Goal: Transaction & Acquisition: Purchase product/service

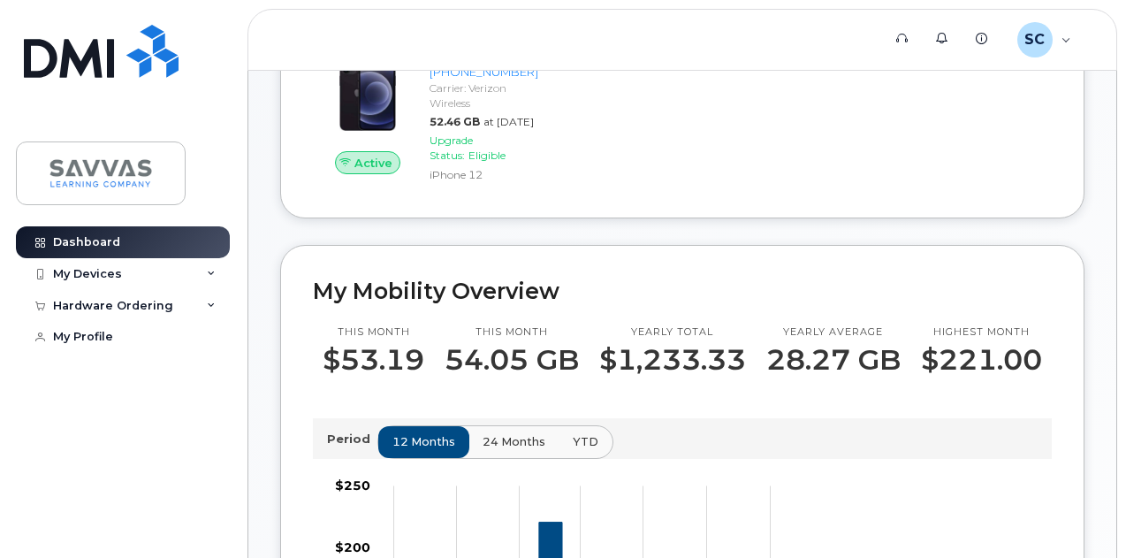
scroll to position [265, 0]
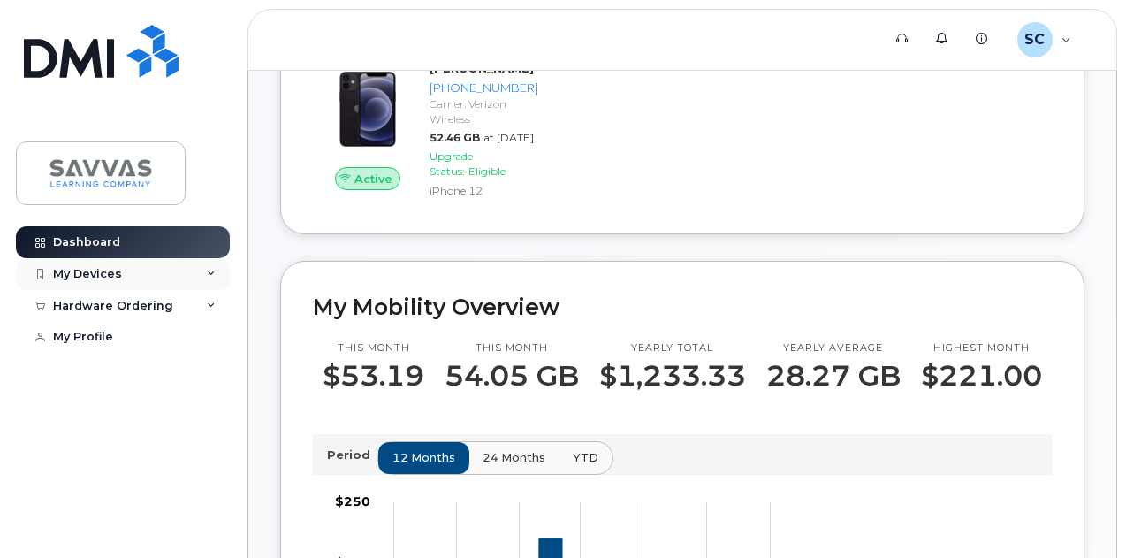
click at [101, 276] on div "My Devices" at bounding box center [87, 274] width 69 height 14
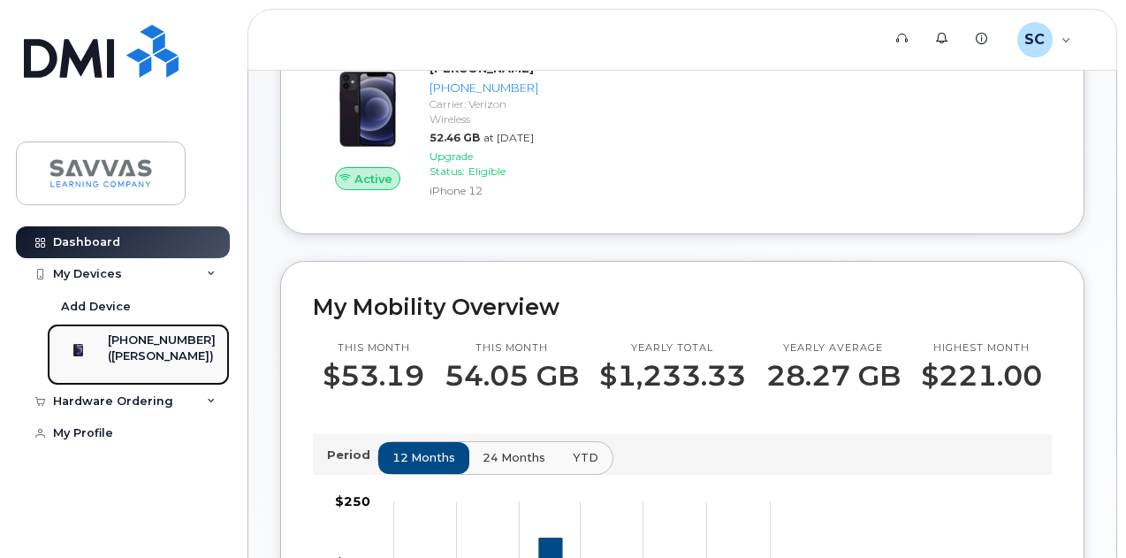
click at [145, 339] on div "[PHONE_NUMBER]" at bounding box center [162, 340] width 108 height 16
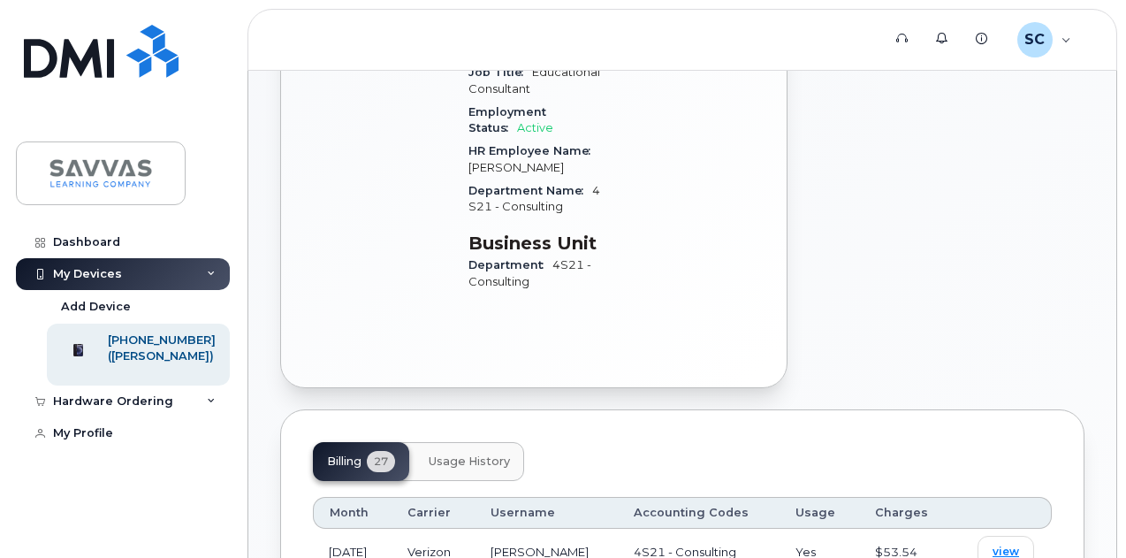
scroll to position [442, 0]
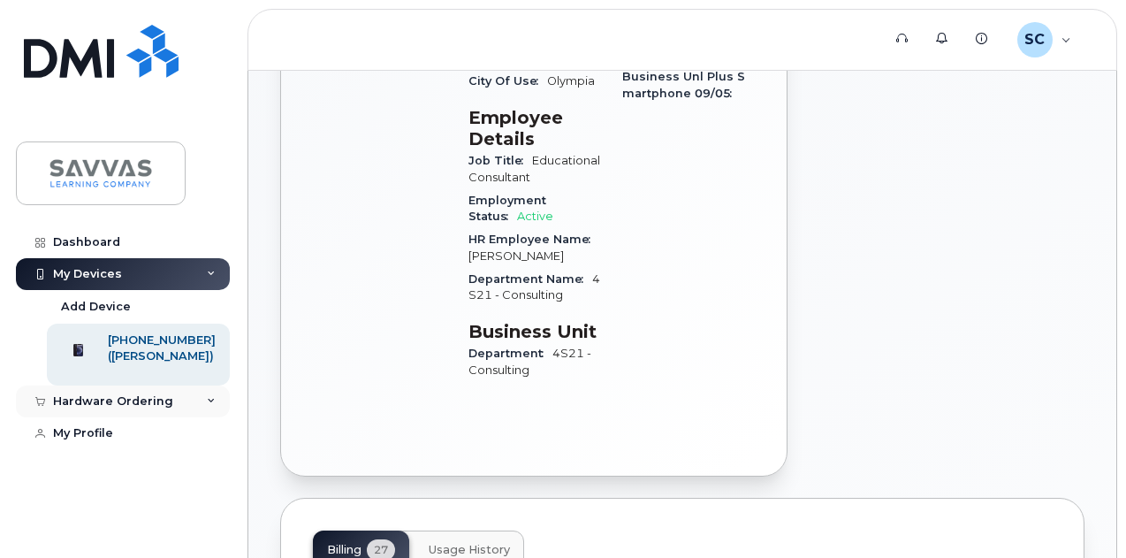
click at [65, 408] on div "Hardware Ordering" at bounding box center [113, 401] width 120 height 14
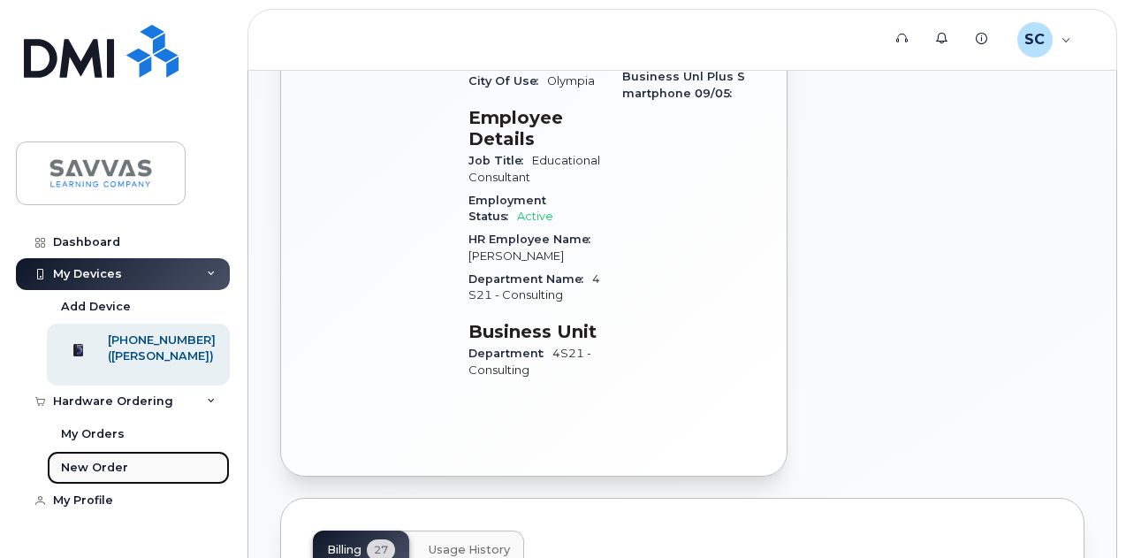
click at [90, 476] on div "New Order" at bounding box center [94, 468] width 67 height 16
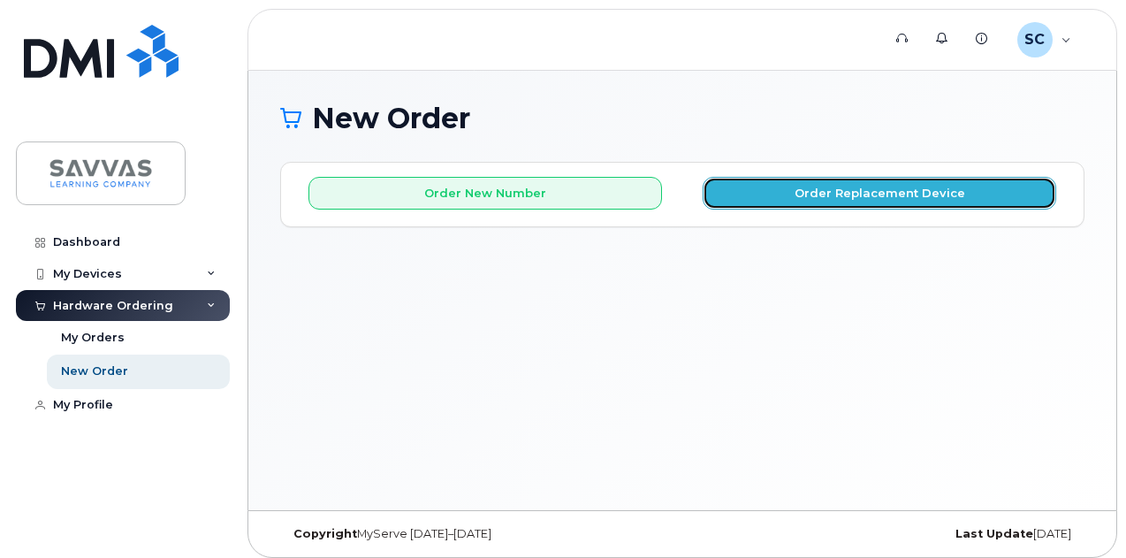
click at [860, 196] on button "Order Replacement Device" at bounding box center [880, 193] width 354 height 33
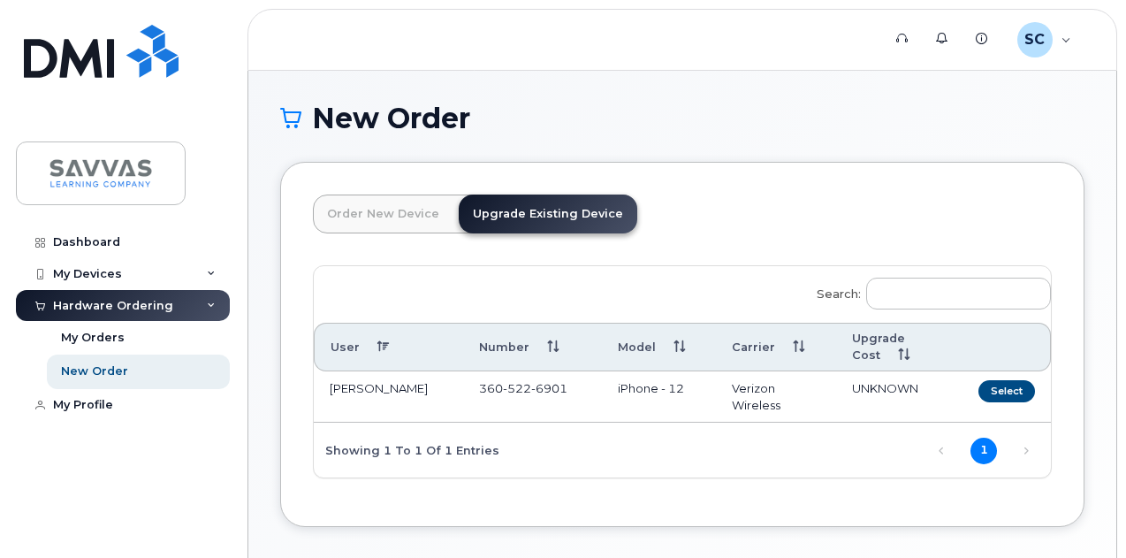
click at [409, 218] on link "Order New Device" at bounding box center [383, 213] width 141 height 39
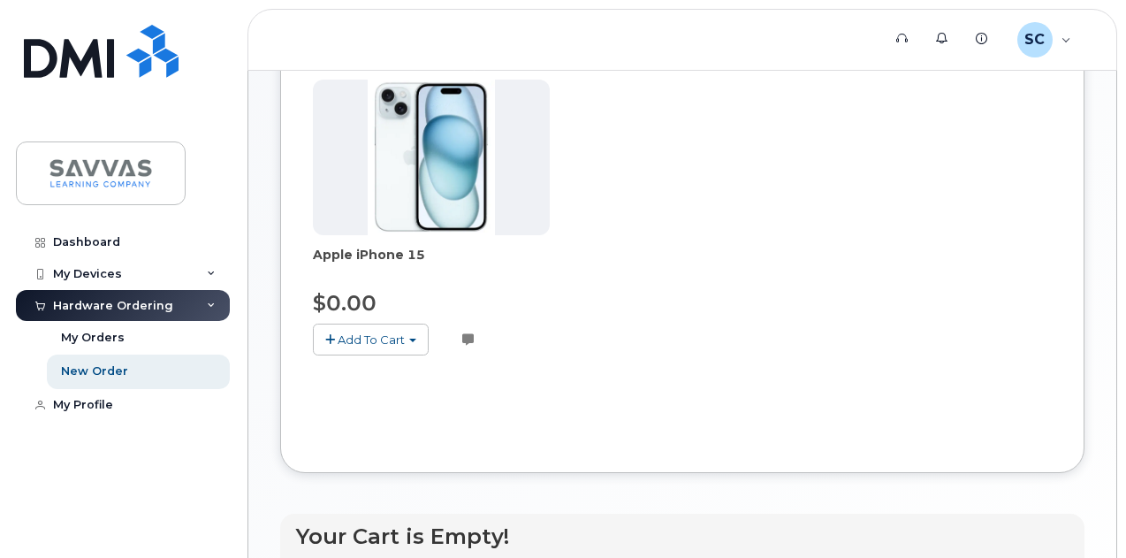
scroll to position [177, 0]
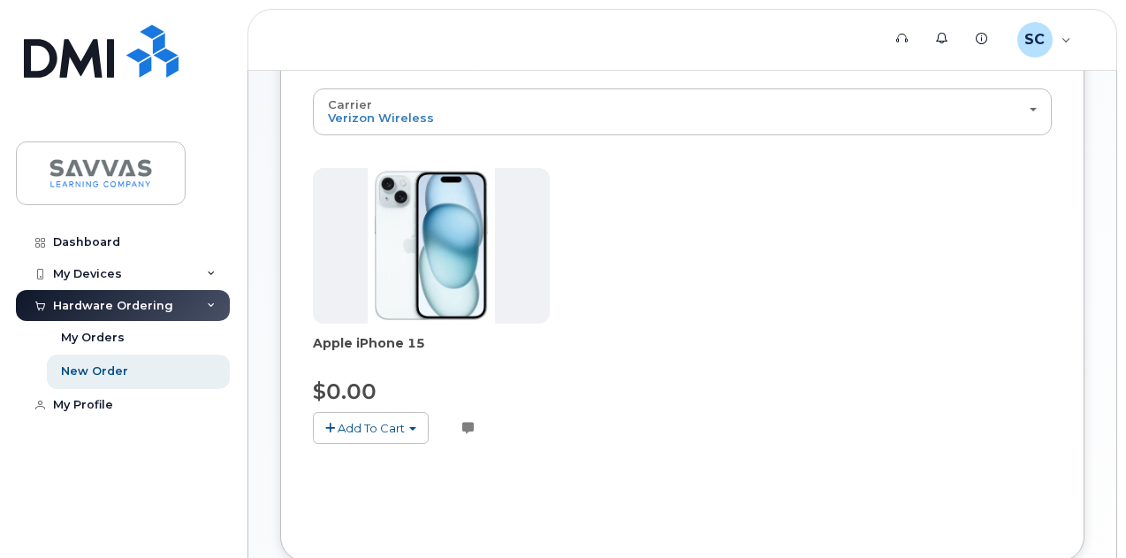
click at [354, 421] on span "Add To Cart" at bounding box center [371, 428] width 67 height 14
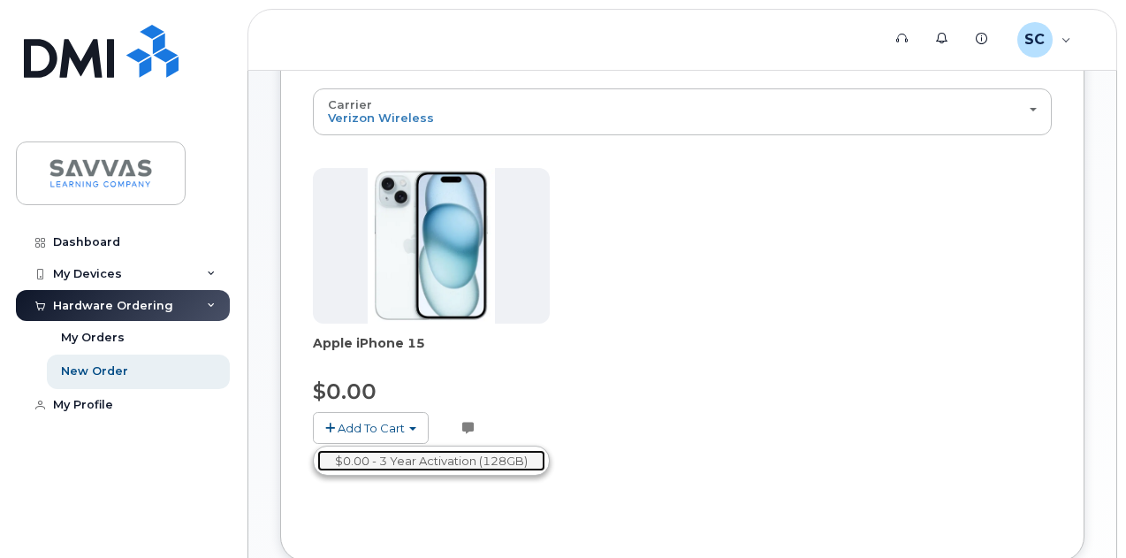
click at [415, 464] on link "$0.00 - 3 Year Activation (128GB)" at bounding box center [431, 461] width 228 height 22
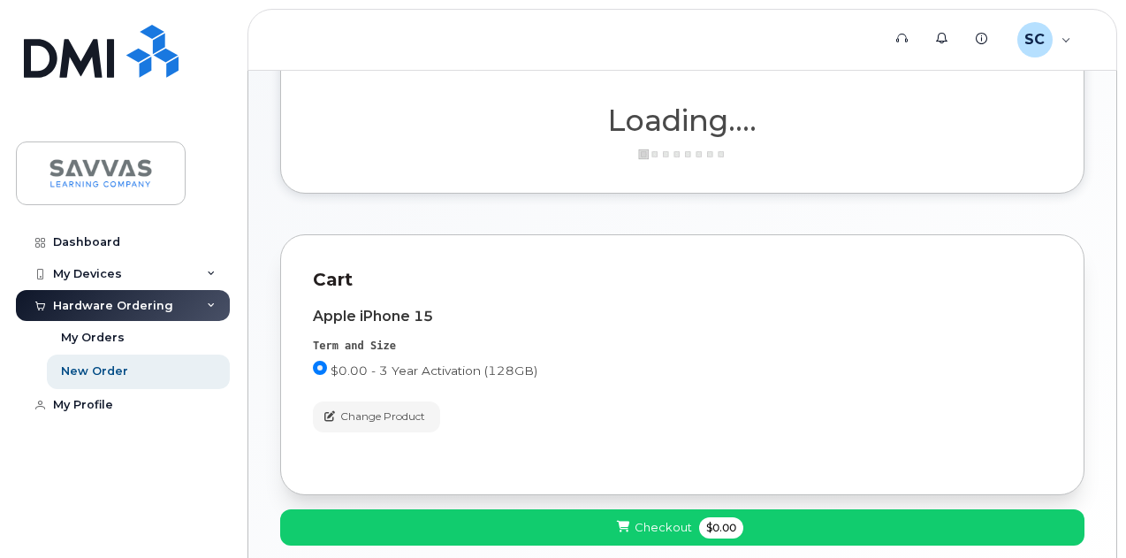
scroll to position [30, 0]
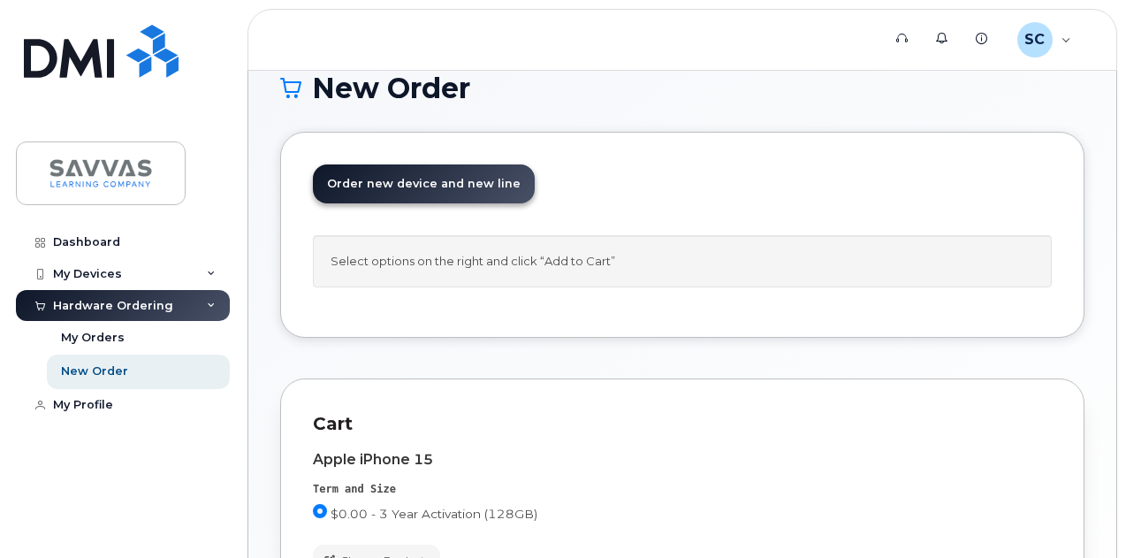
click at [969, 452] on div "Apple iPhone 15" at bounding box center [682, 460] width 739 height 16
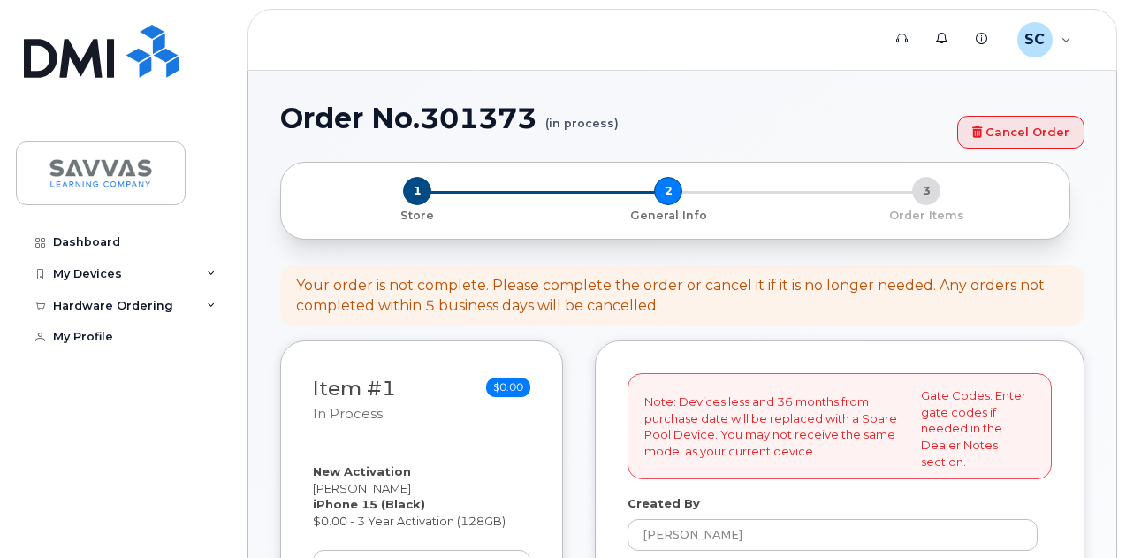
select select
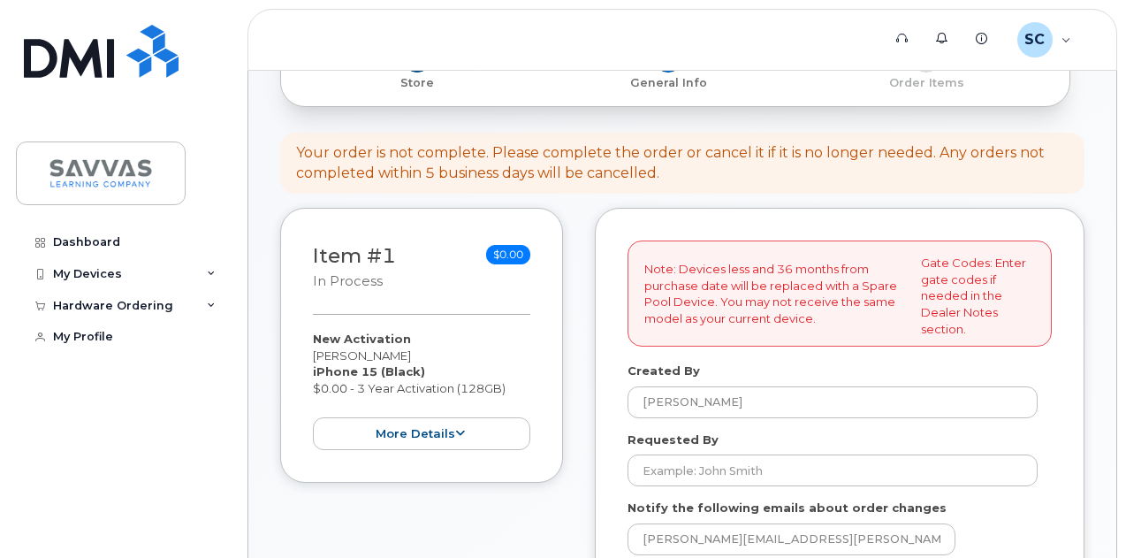
scroll to position [177, 0]
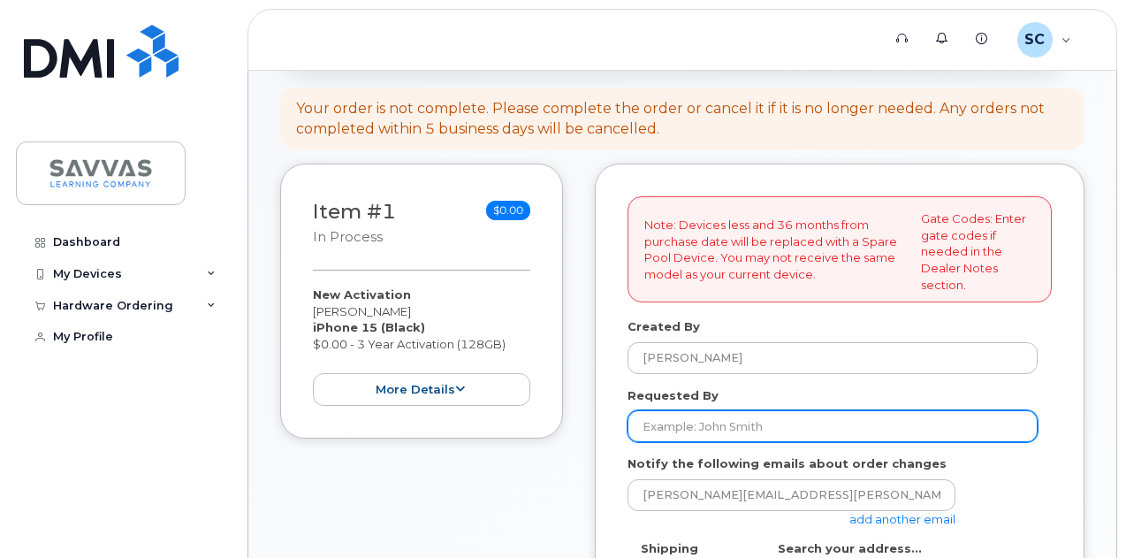
click at [691, 424] on input "Requested By" at bounding box center [833, 426] width 410 height 32
type input "[PERSON_NAME]"
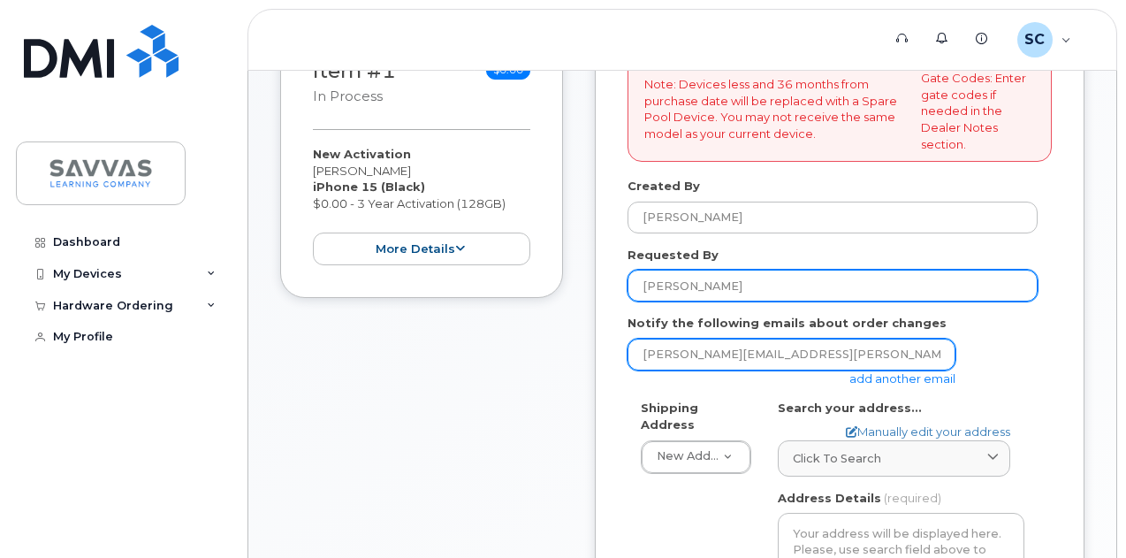
scroll to position [354, 0]
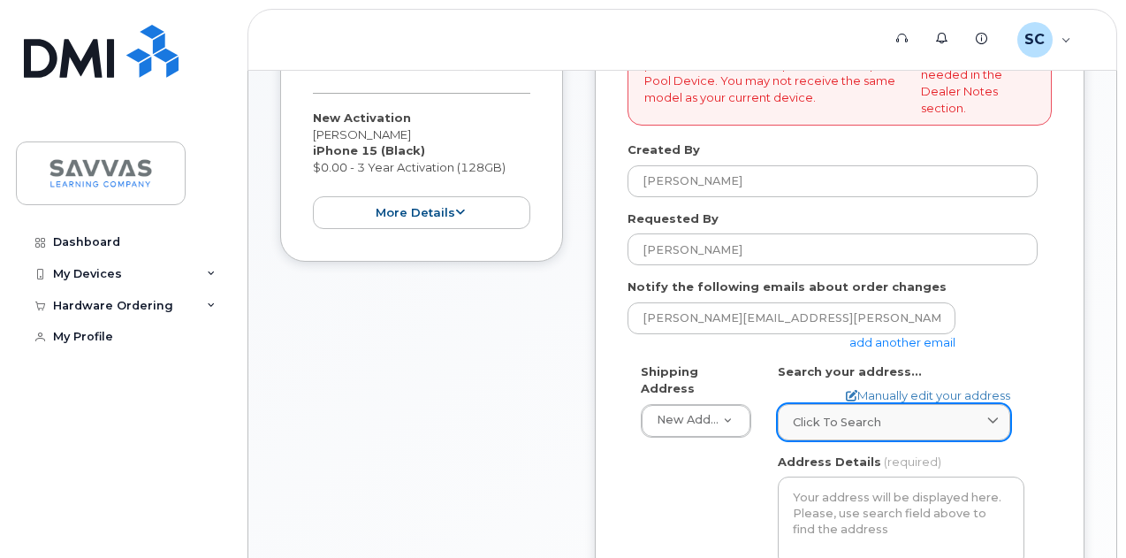
click at [810, 422] on span "Click to search" at bounding box center [837, 422] width 88 height 17
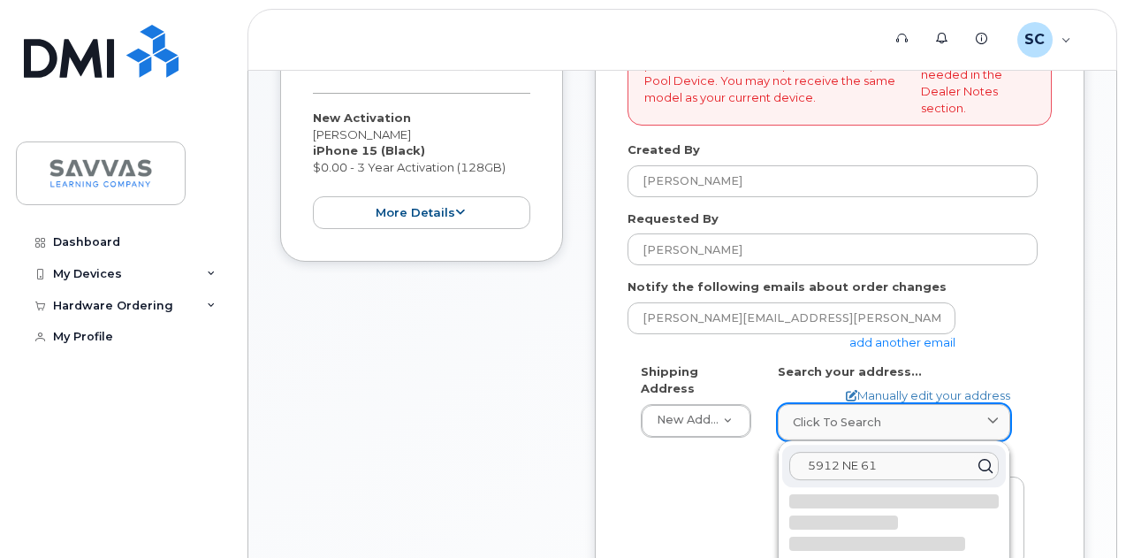
type input "[STREET_ADDRESS]"
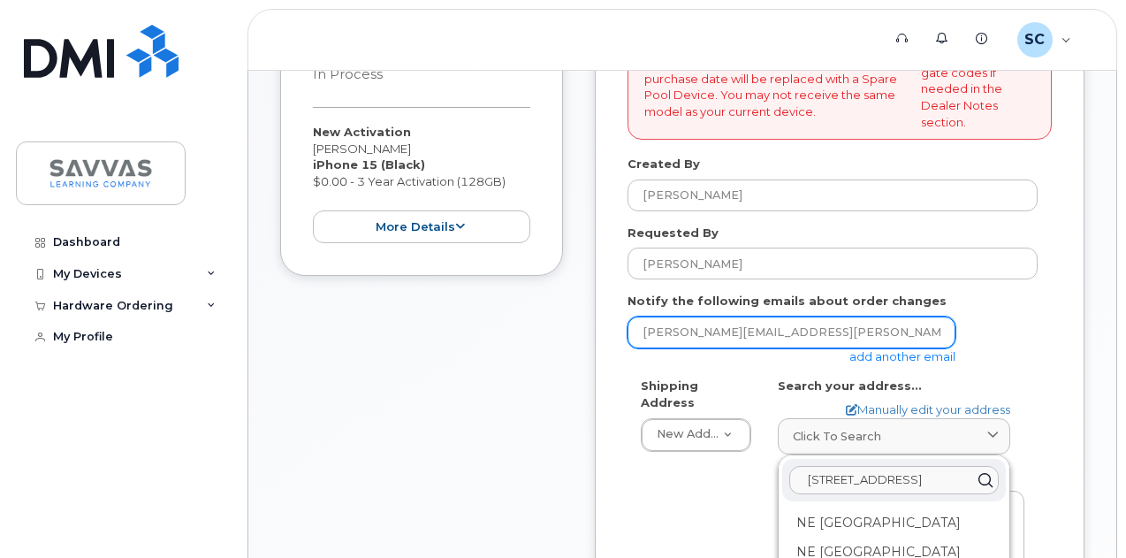
scroll to position [442, 0]
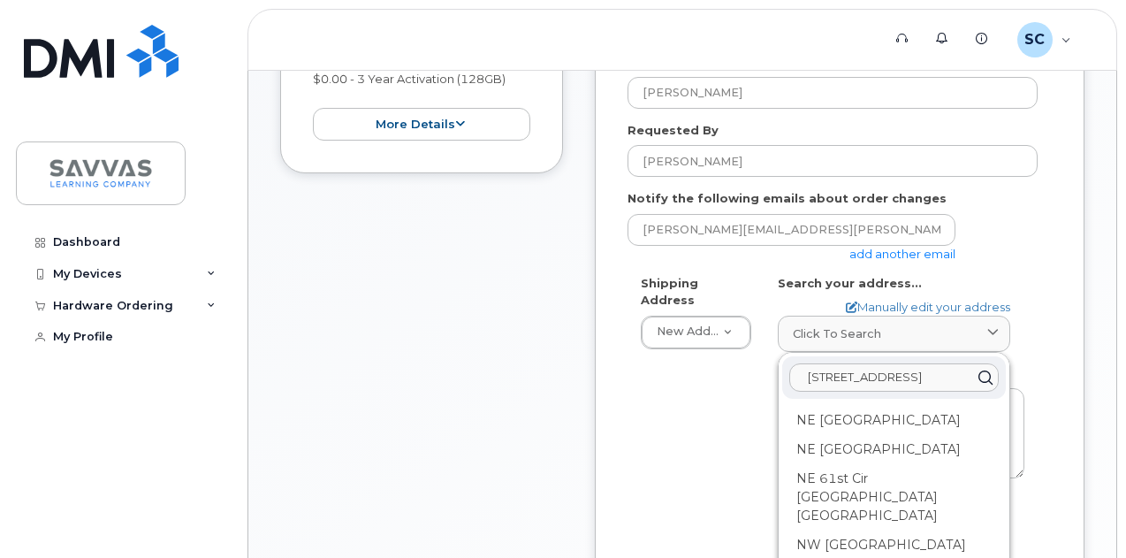
click at [912, 382] on input "5912 NE 61st Cir, Vancouver, WA, USA" at bounding box center [893, 377] width 209 height 28
click at [708, 432] on div "Shipping Address New Address New Address 1667 Crestline Drive, Atlanta, GA 3034…" at bounding box center [833, 486] width 410 height 422
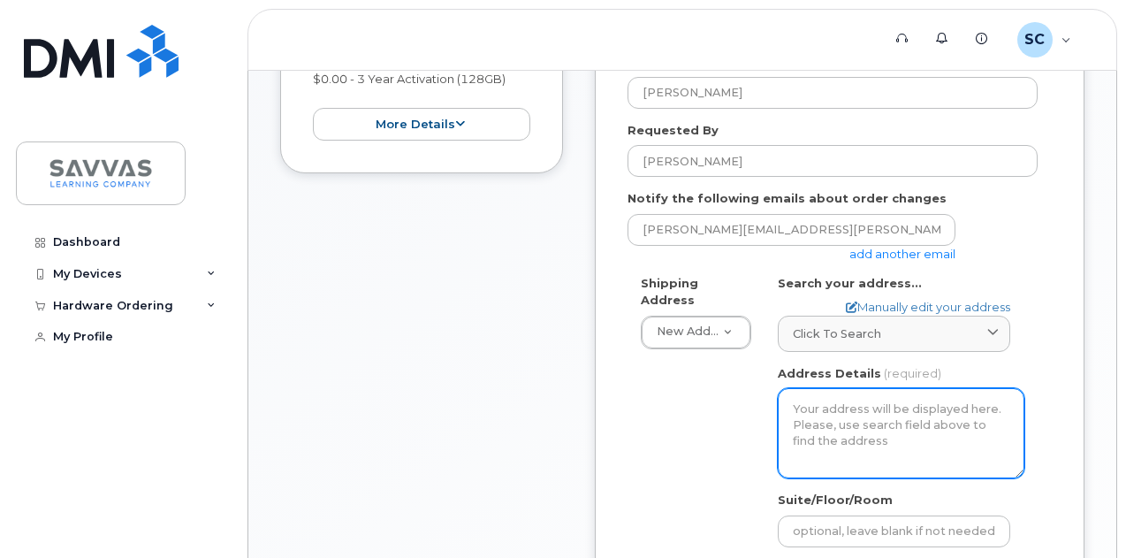
scroll to position [530, 0]
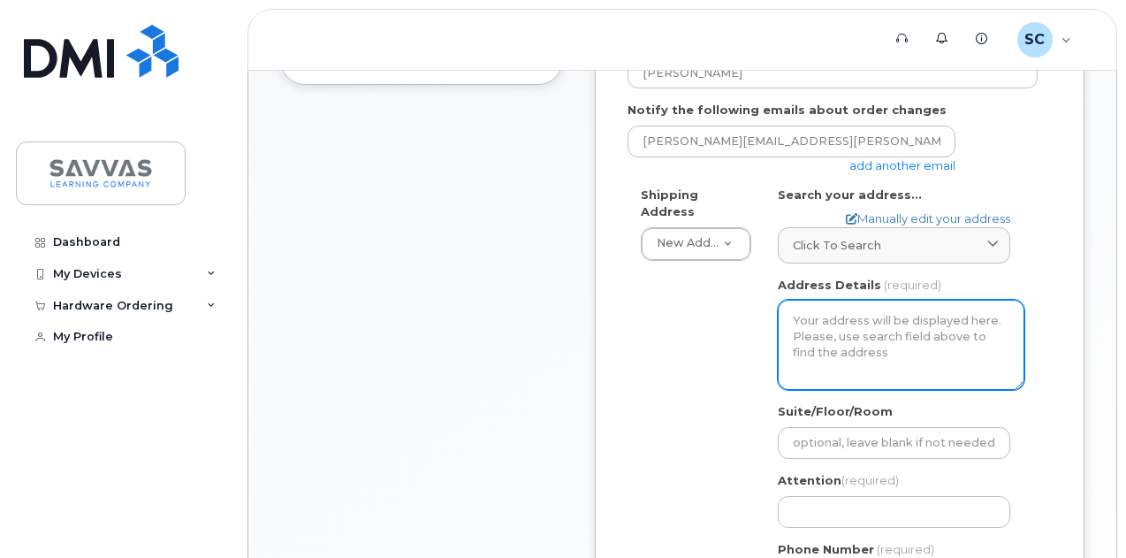
click at [836, 328] on textarea "Address Details" at bounding box center [901, 345] width 247 height 90
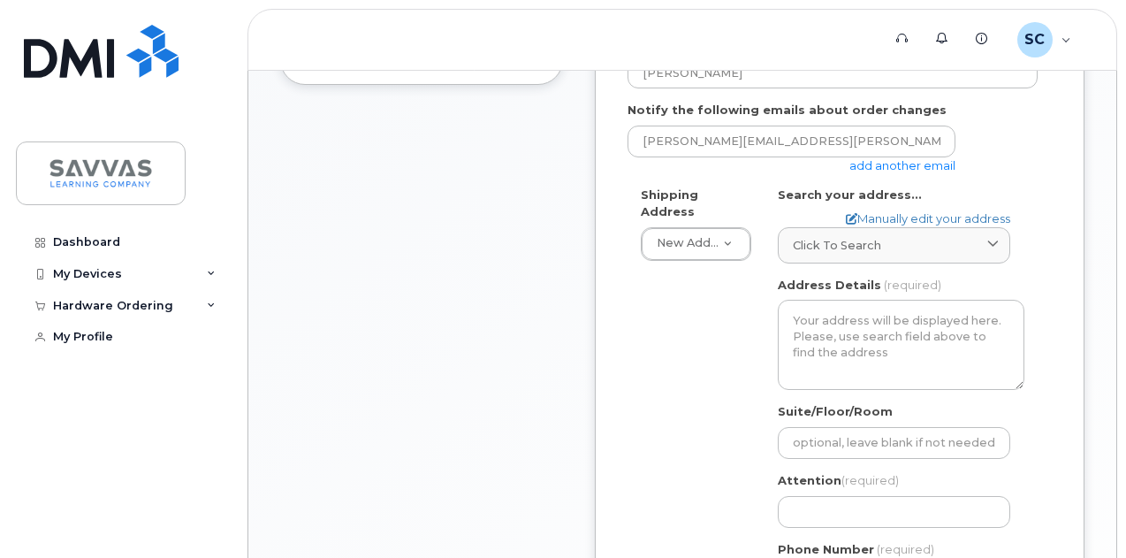
click at [730, 343] on div "Shipping Address New Address New Address 1667 Crestline Drive, Atlanta, GA 3034…" at bounding box center [833, 398] width 410 height 422
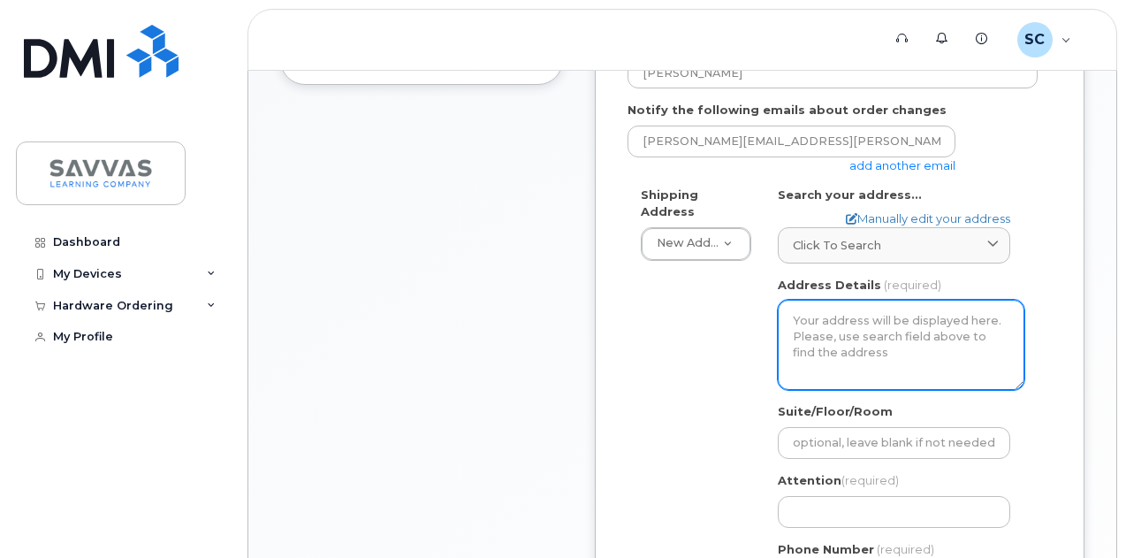
click at [862, 331] on textarea "Address Details" at bounding box center [901, 345] width 247 height 90
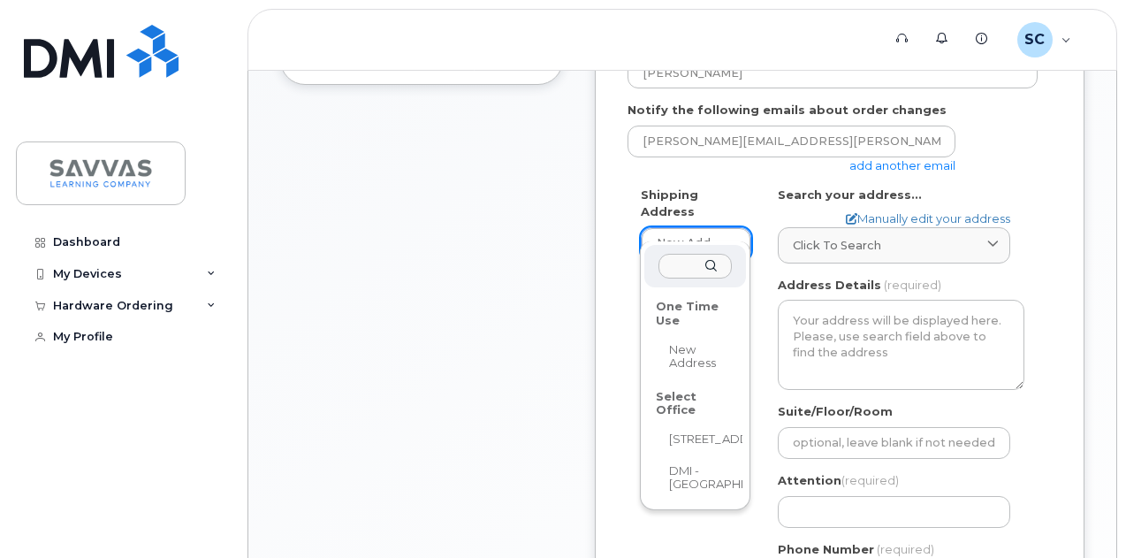
click at [684, 316] on div "One Time Use" at bounding box center [695, 314] width 91 height 42
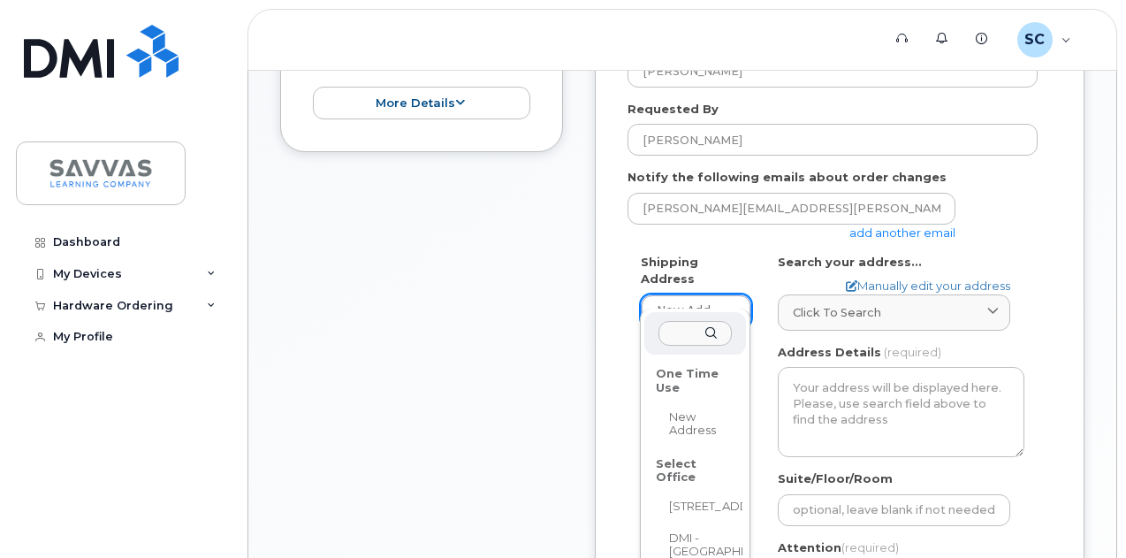
scroll to position [442, 0]
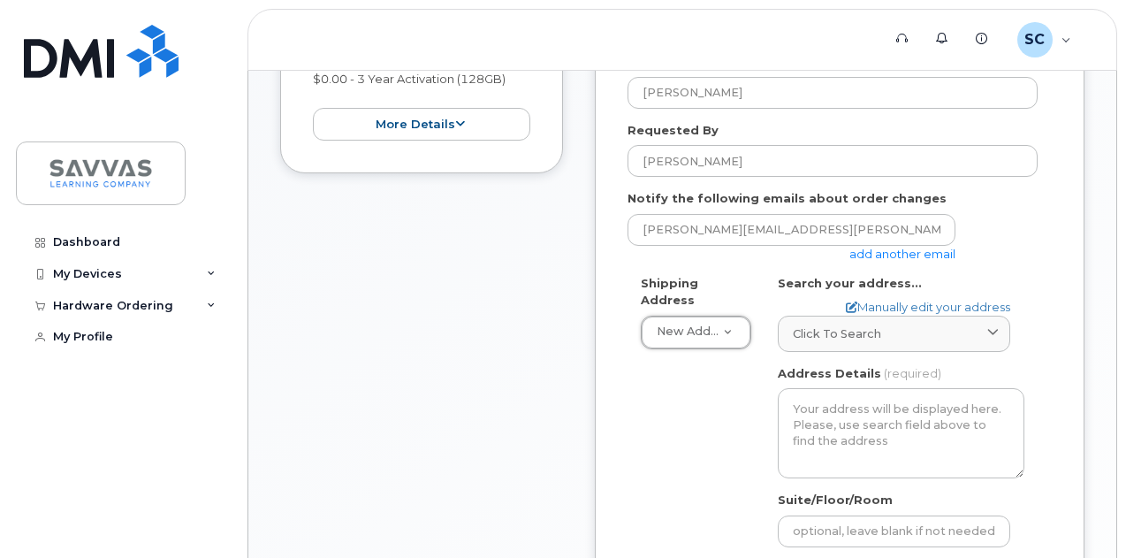
click at [840, 332] on span "Click to search" at bounding box center [837, 333] width 88 height 17
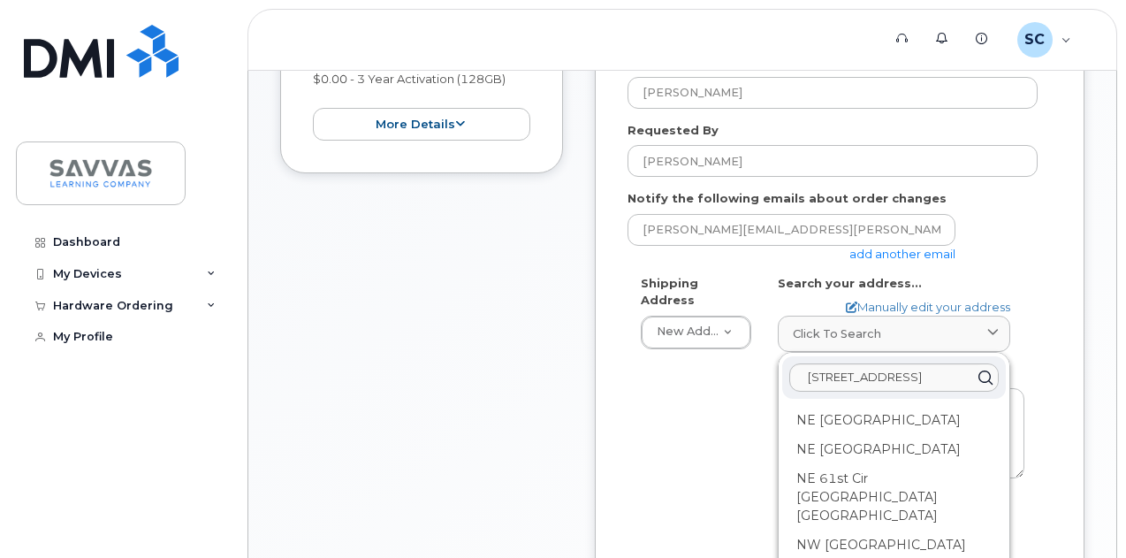
click at [978, 370] on icon at bounding box center [985, 377] width 26 height 26
click at [861, 418] on div "NE 61st Cir Vancouver WA 98665" at bounding box center [894, 420] width 224 height 29
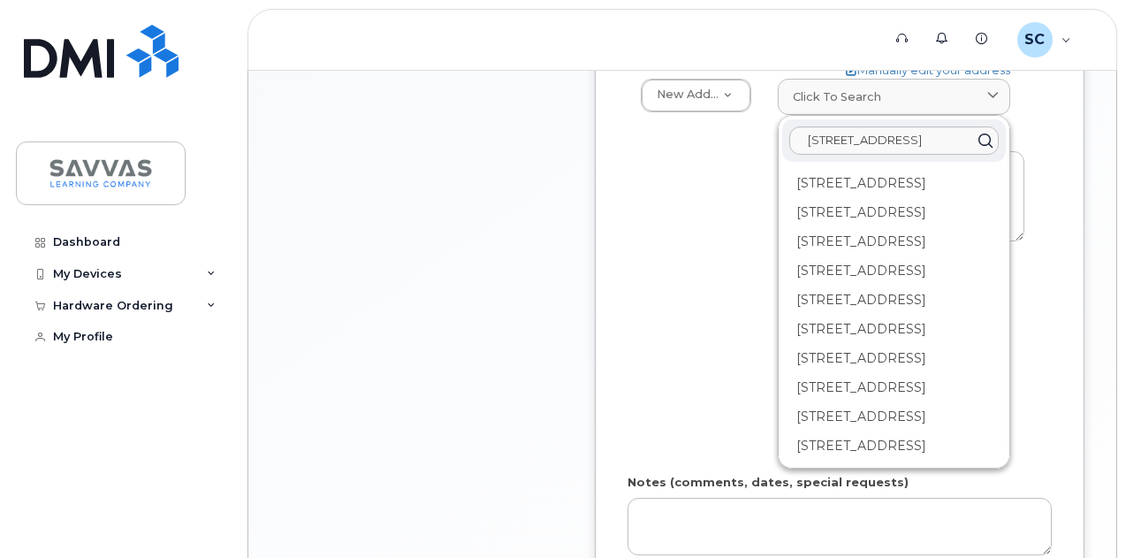
scroll to position [707, 0]
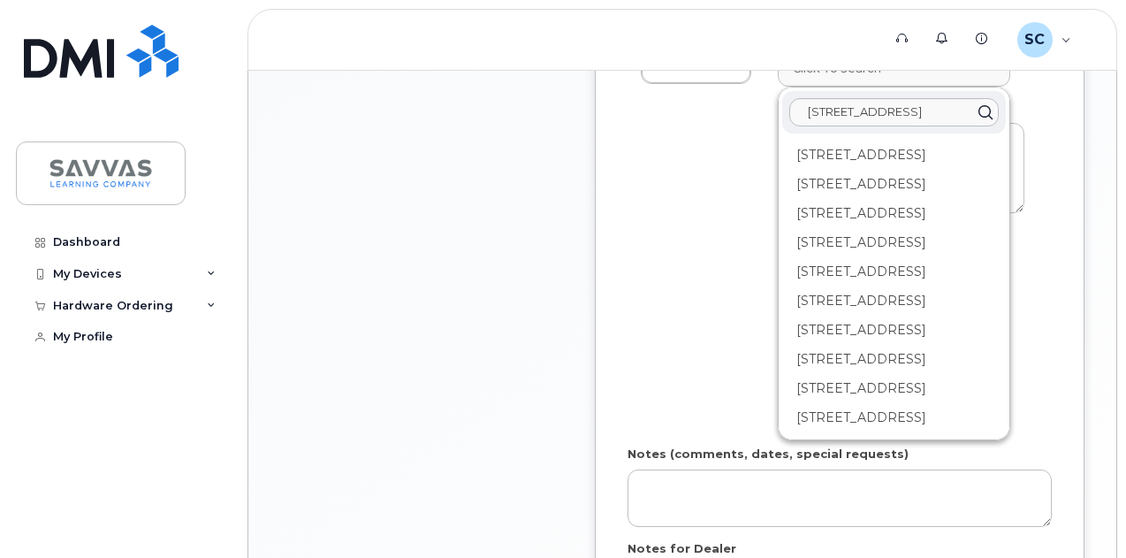
click at [701, 354] on div "Shipping Address New Address New Address 1667 Crestline Drive, Atlanta, GA 3034…" at bounding box center [833, 221] width 410 height 422
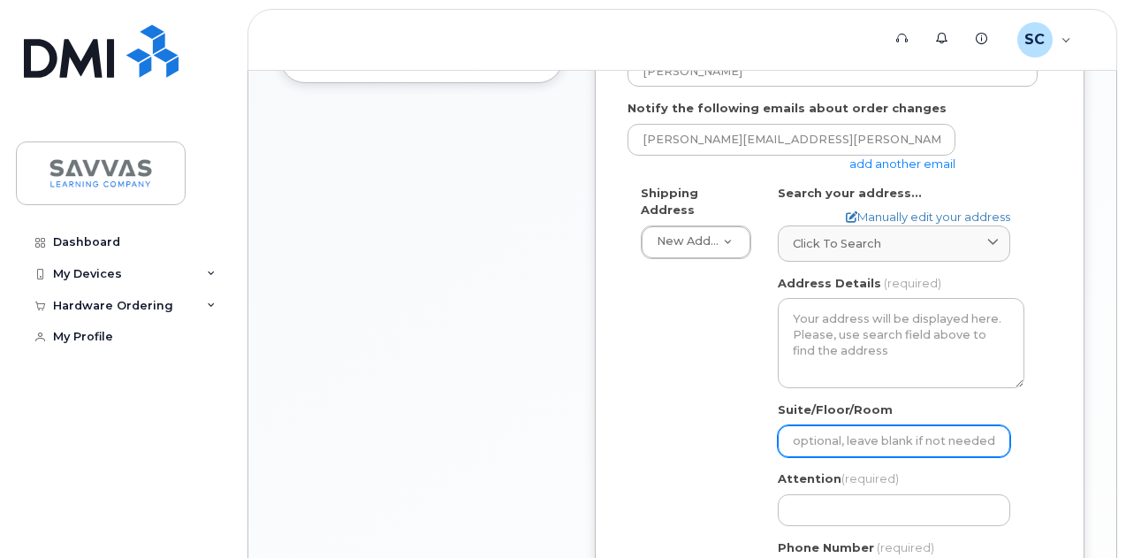
scroll to position [530, 0]
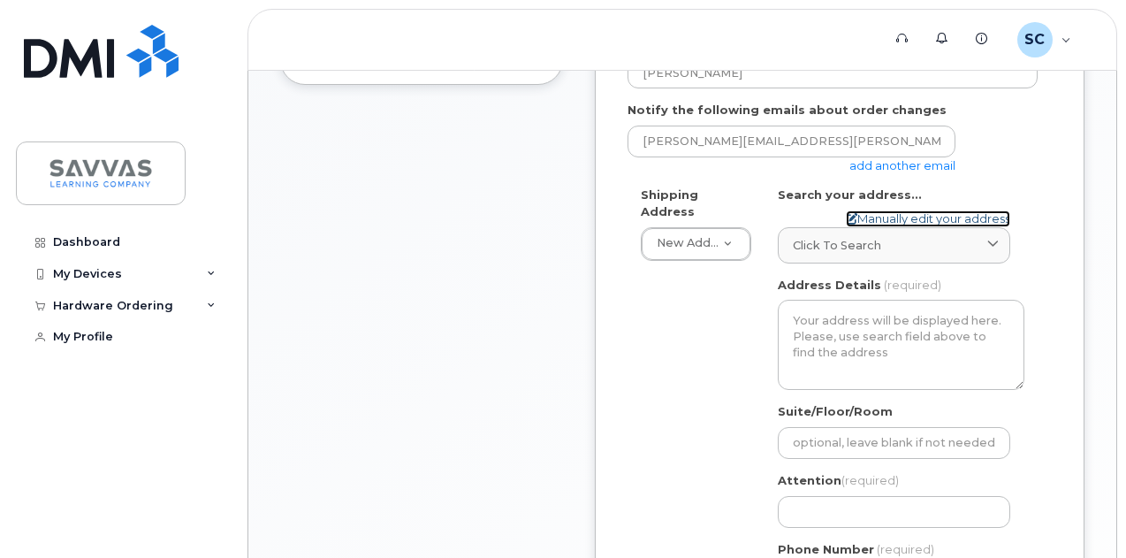
click at [866, 213] on link "Manually edit your address" at bounding box center [928, 218] width 164 height 17
select select
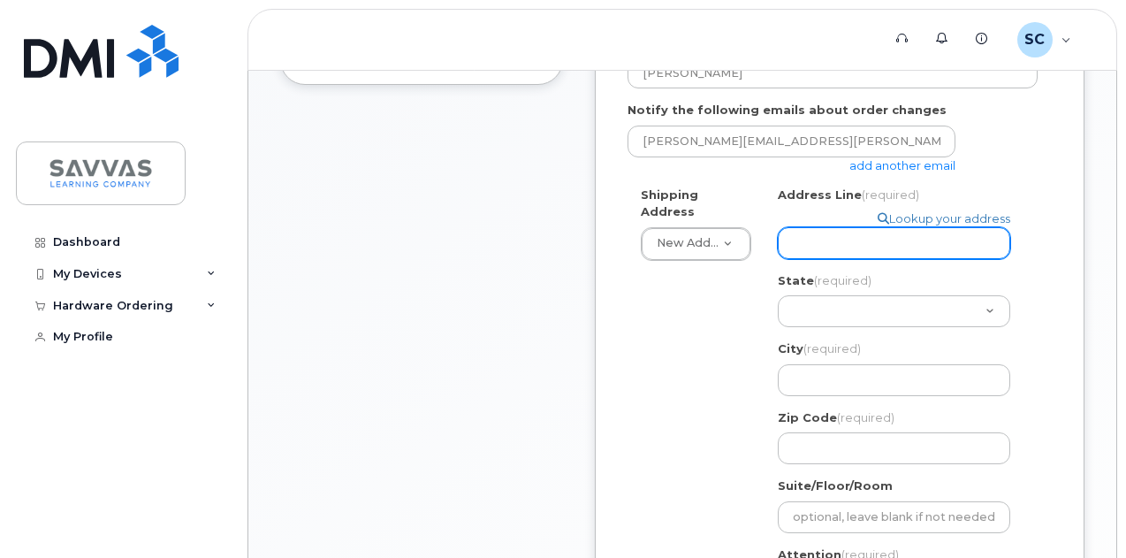
click at [847, 243] on input "Address Line (required)" at bounding box center [894, 243] width 232 height 32
type input "5912 NE 61st Cir, Vancouver, WA, USA"
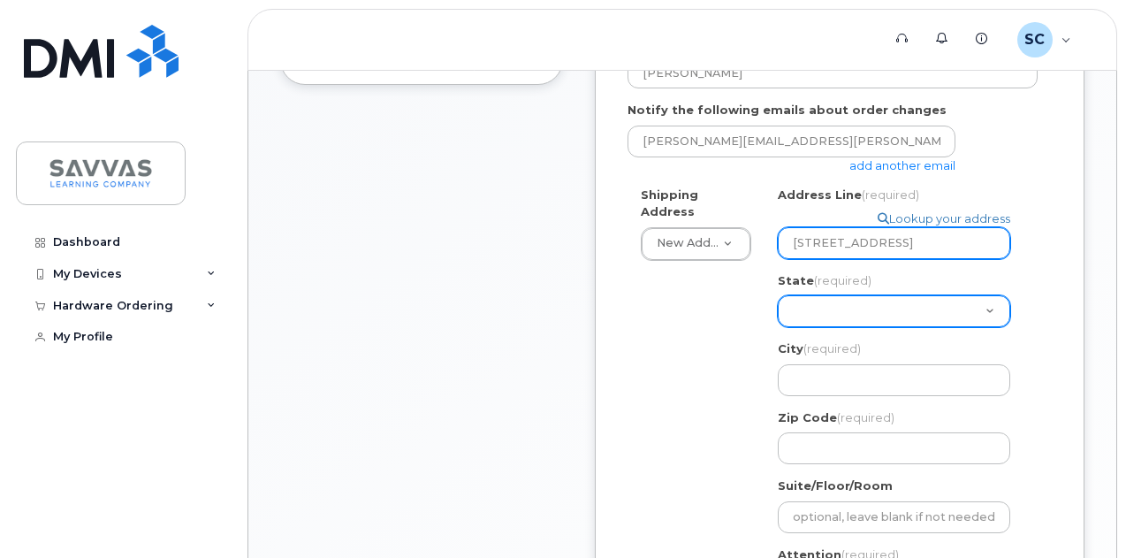
select select "WA"
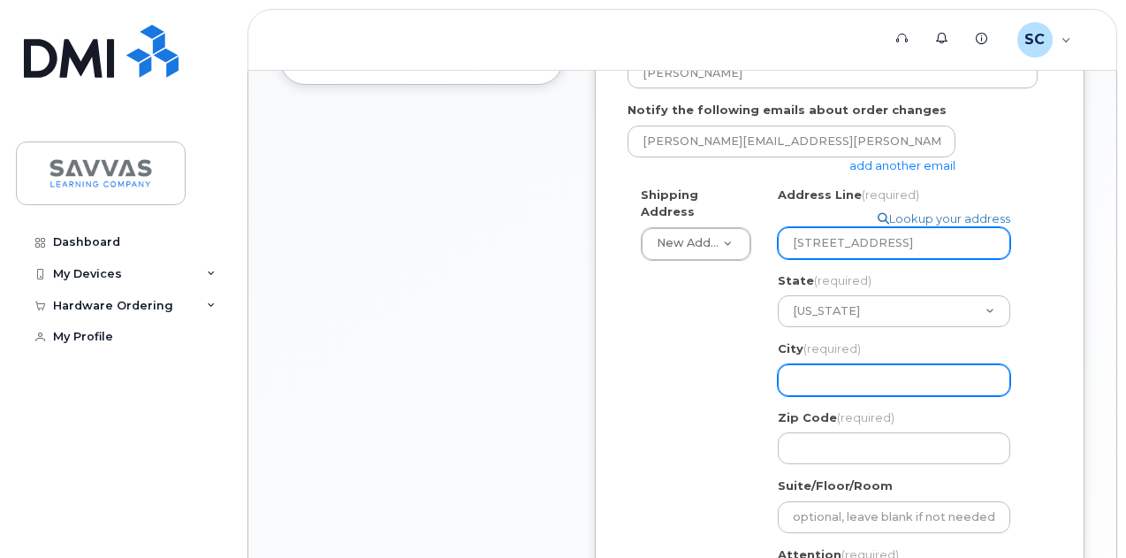
type input "Vancouver"
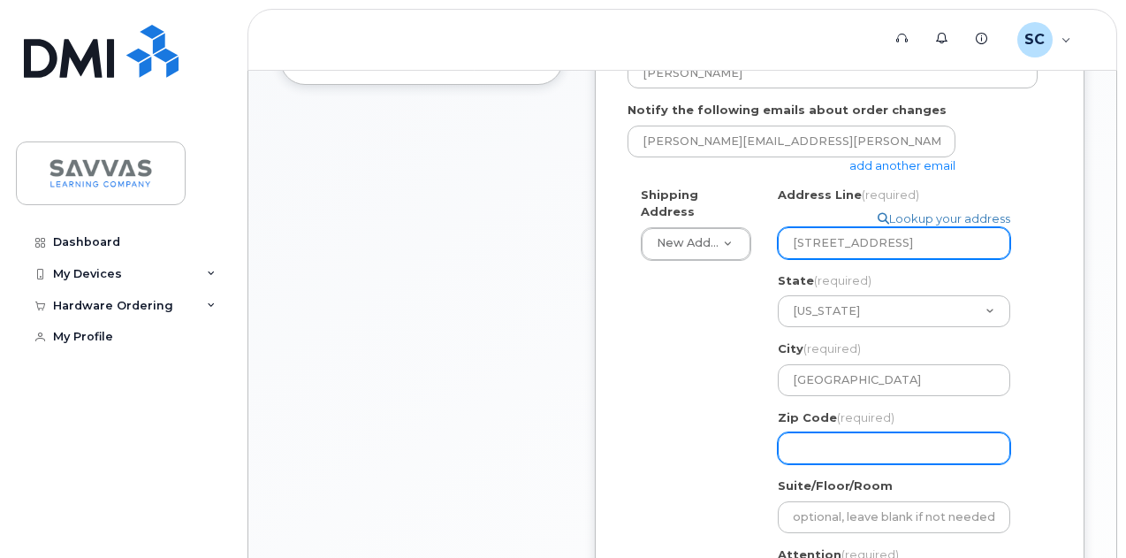
type input "98661"
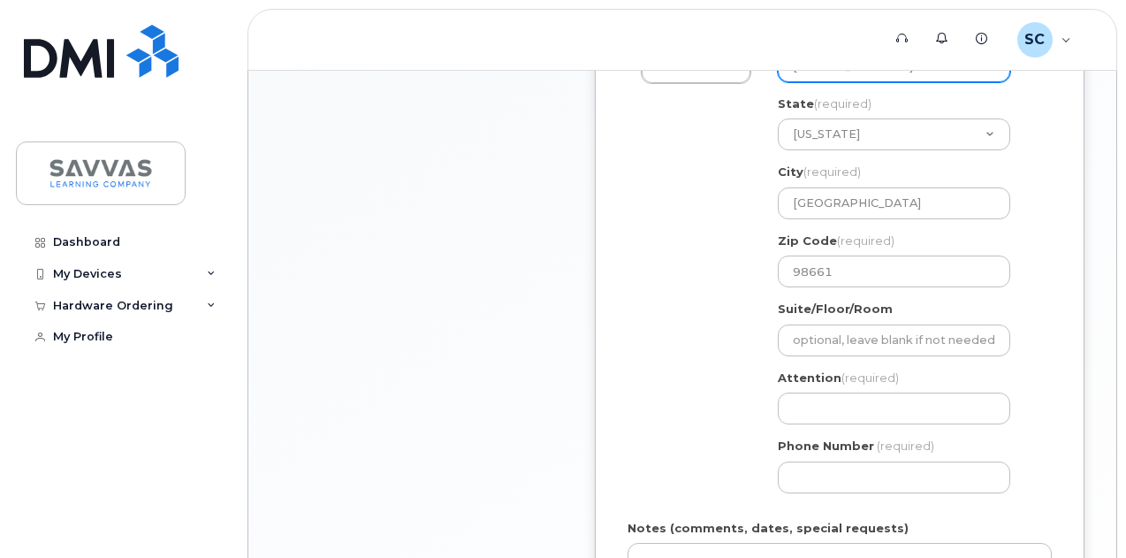
scroll to position [796, 0]
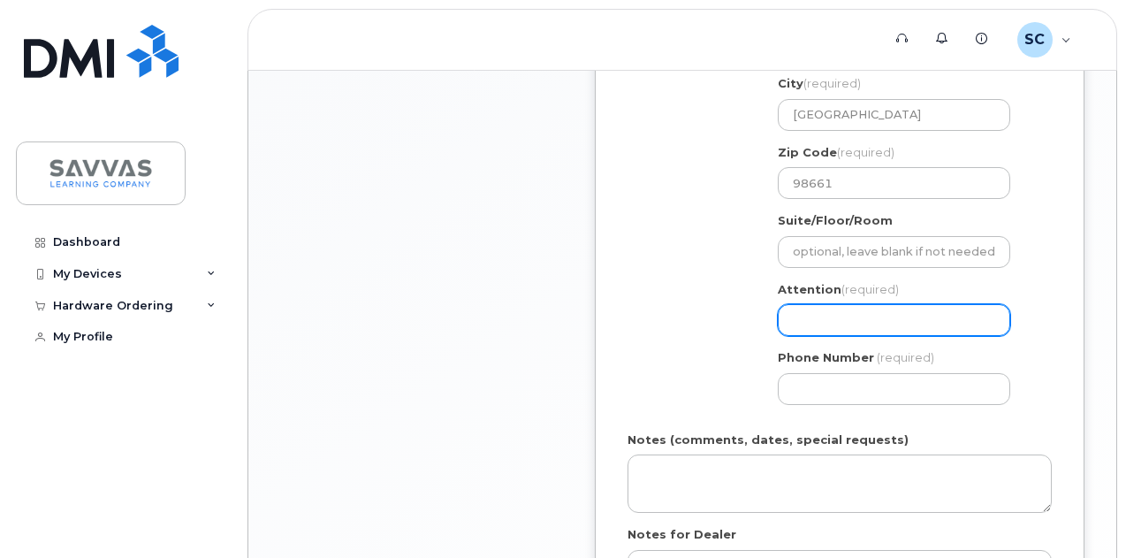
click at [821, 316] on input "Attention (required)" at bounding box center [894, 320] width 232 height 32
select select
type input "SC"
select select
type input "SCo"
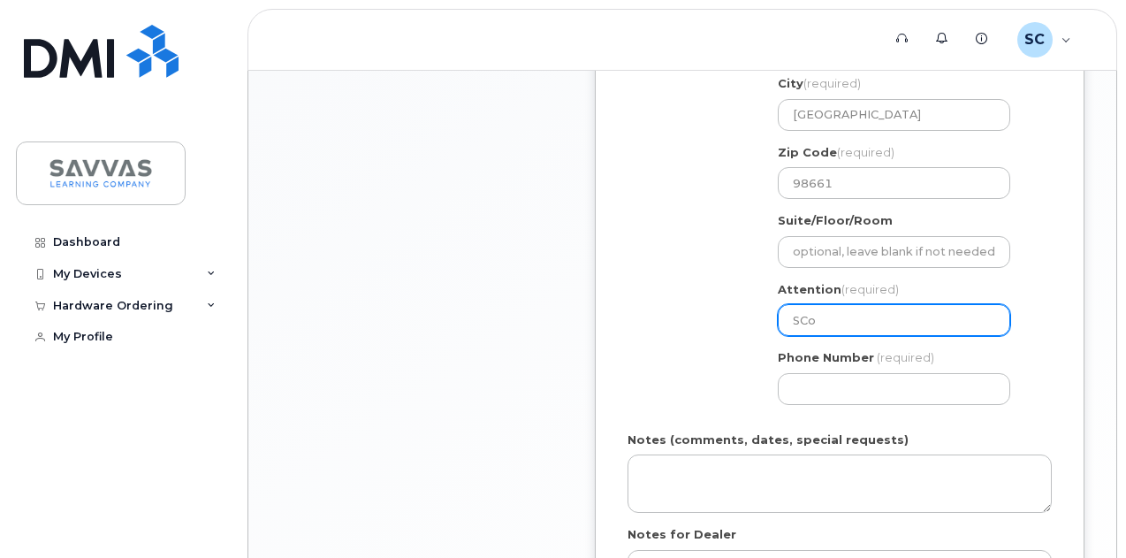
select select
type input "SCot"
select select
type input "SCott"
select select
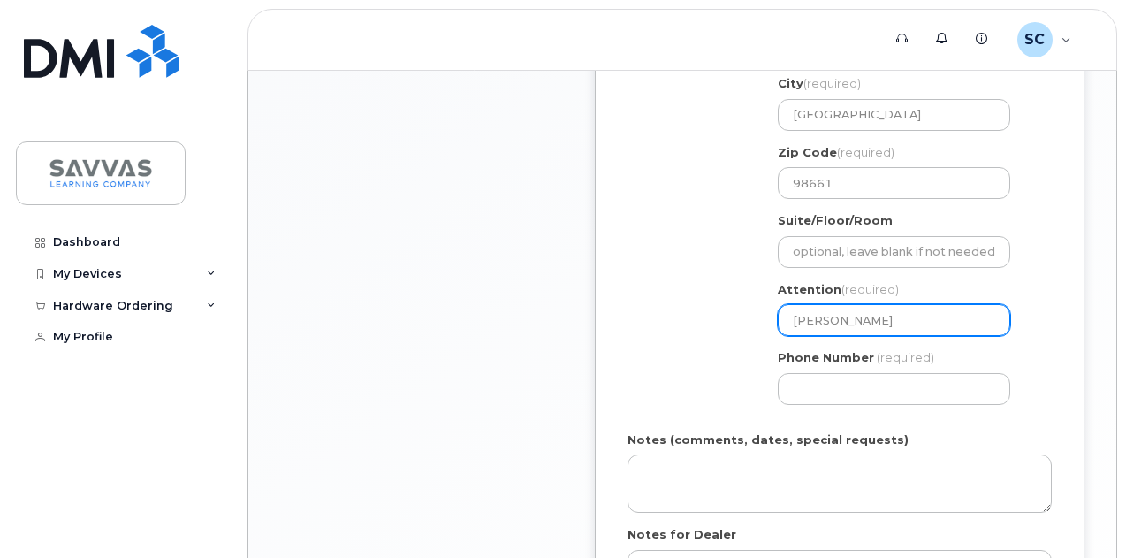
type input "SCott C"
select select
type input "SCott"
select select
type input "SCot"
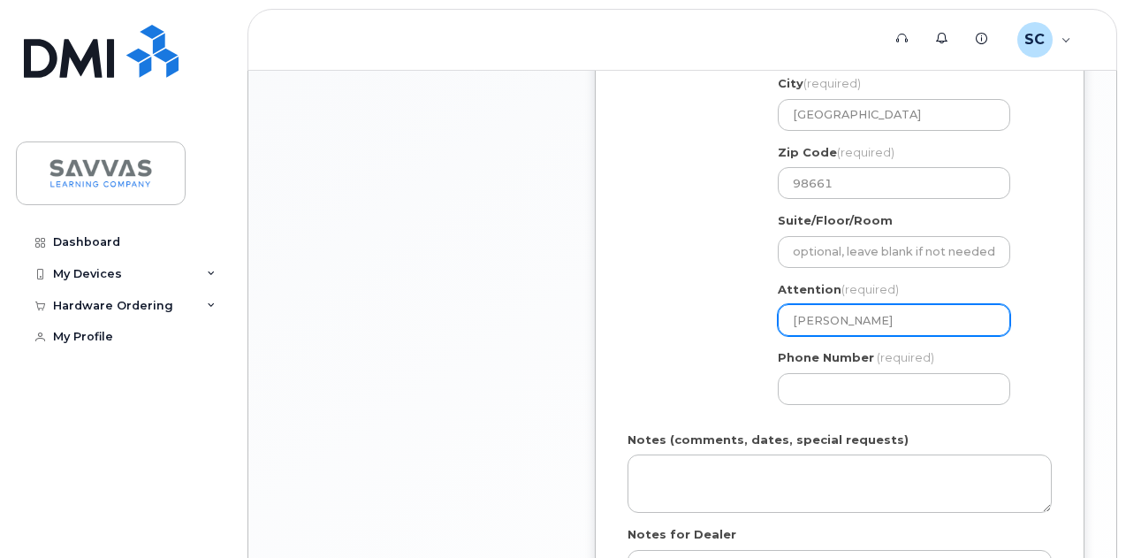
select select
type input "SCo"
select select
type input "SC"
select select
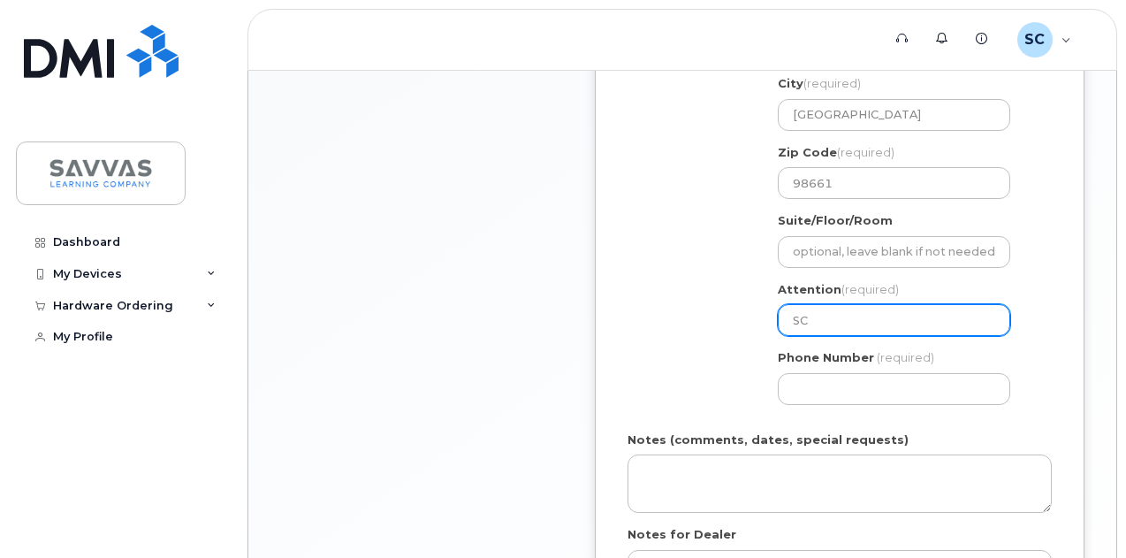
type input "S"
select select
type input "Sc"
select select
type input "Sco"
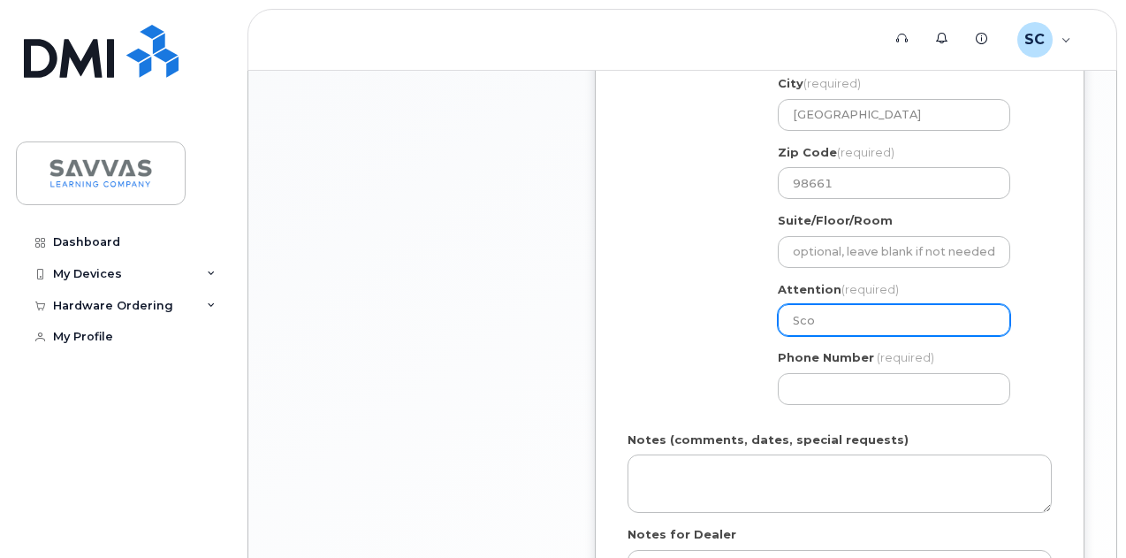
select select
type input "Scot"
select select
type input "Scott"
select select
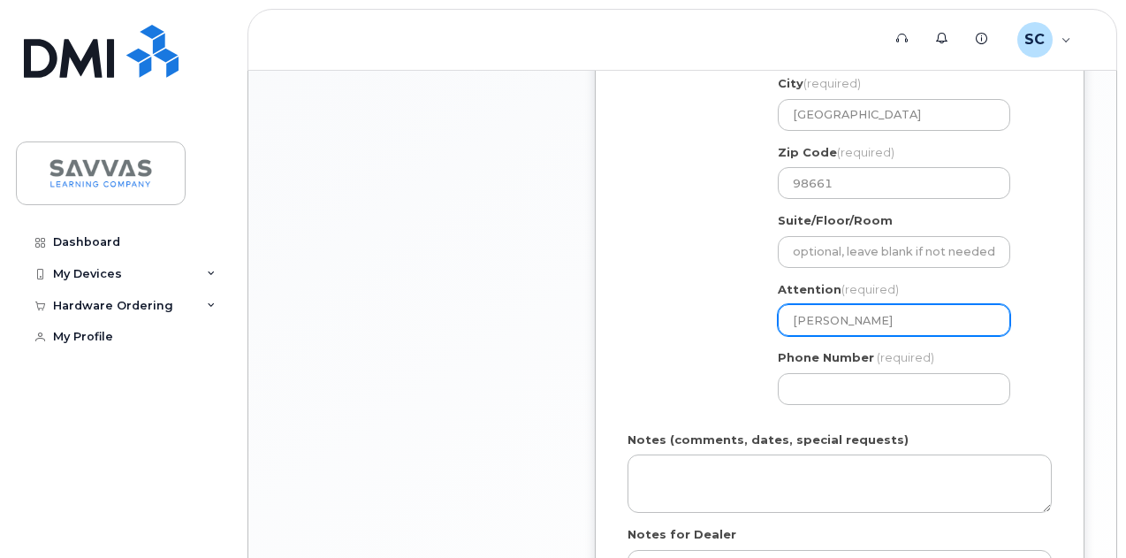
type input "Scott C"
select select
type input "Scott Cl"
select select
type input "Scott Cli"
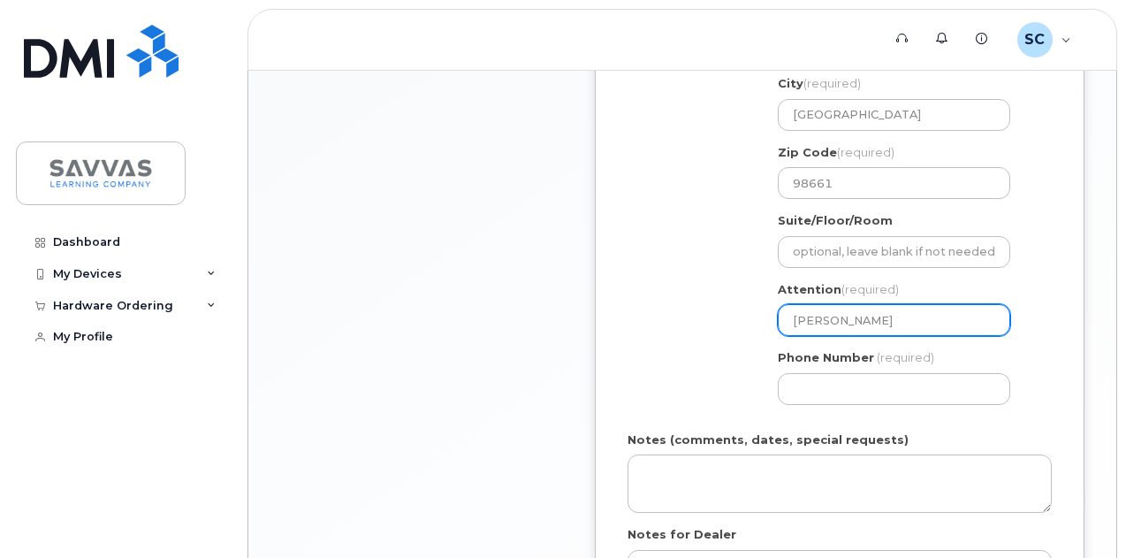
select select
type input "Scott Clin"
select select
type input "[PERSON_NAME]"
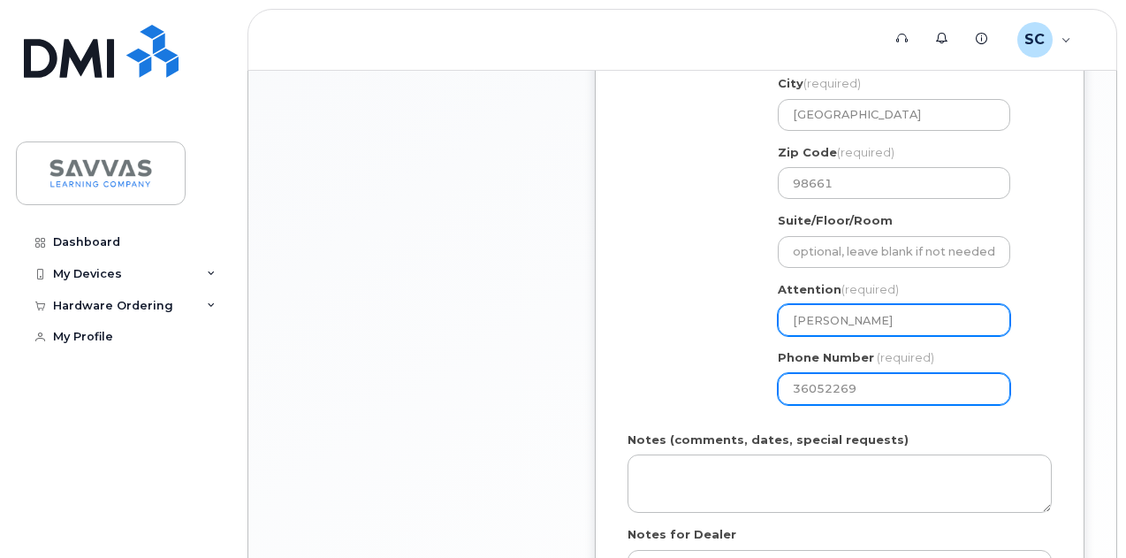
type input "360522690"
select select
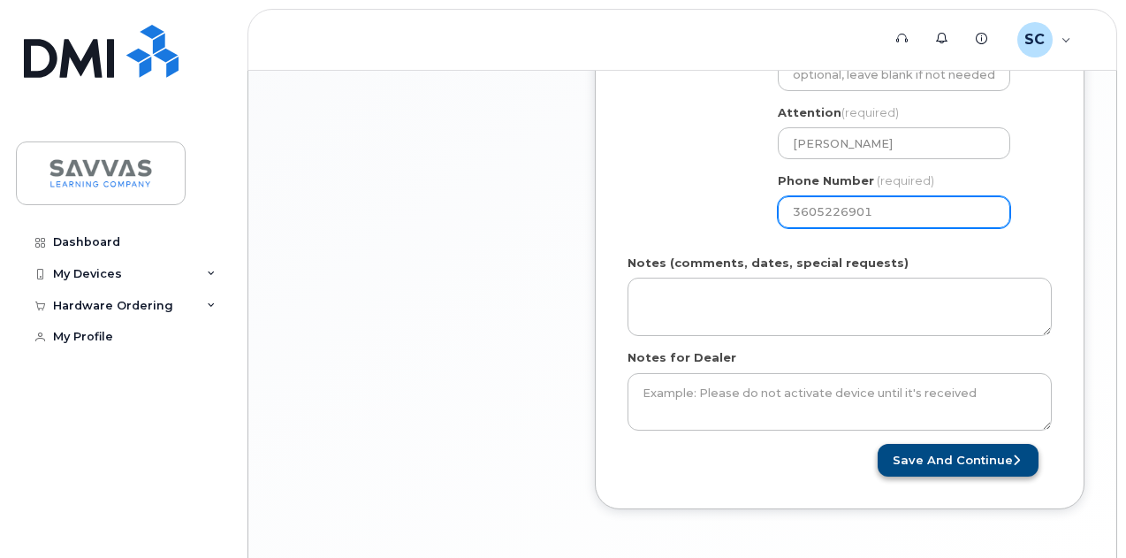
type input "3605226901"
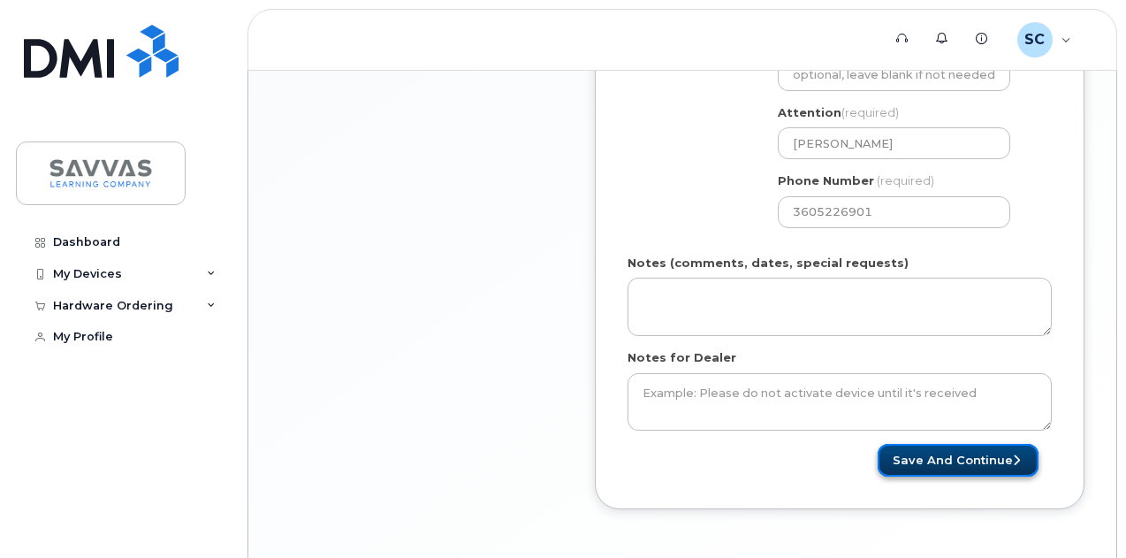
click at [951, 461] on button "Save and Continue" at bounding box center [958, 460] width 161 height 33
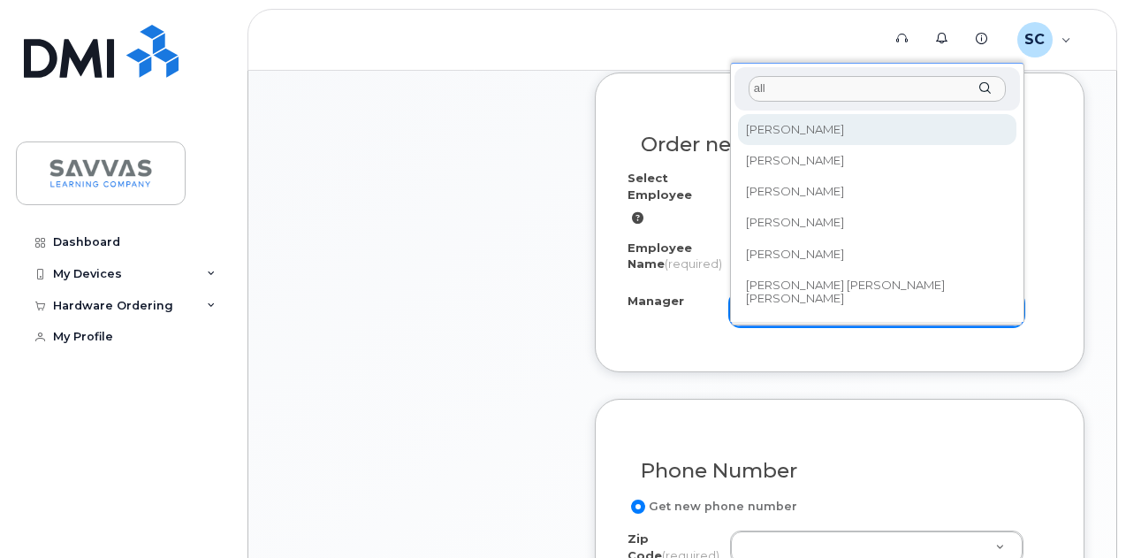
type input "all"
select select "2016526"
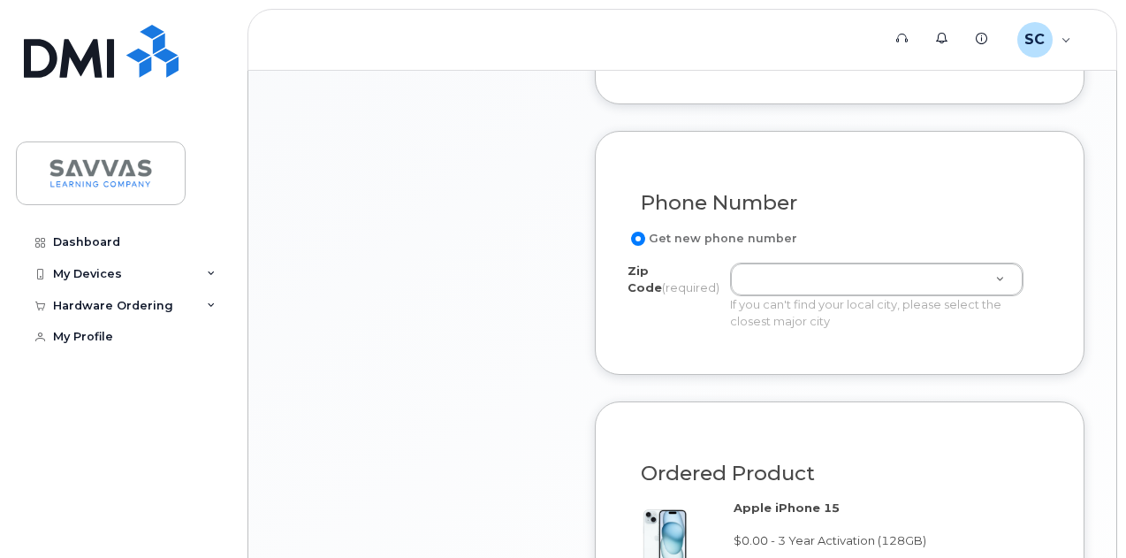
scroll to position [972, 0]
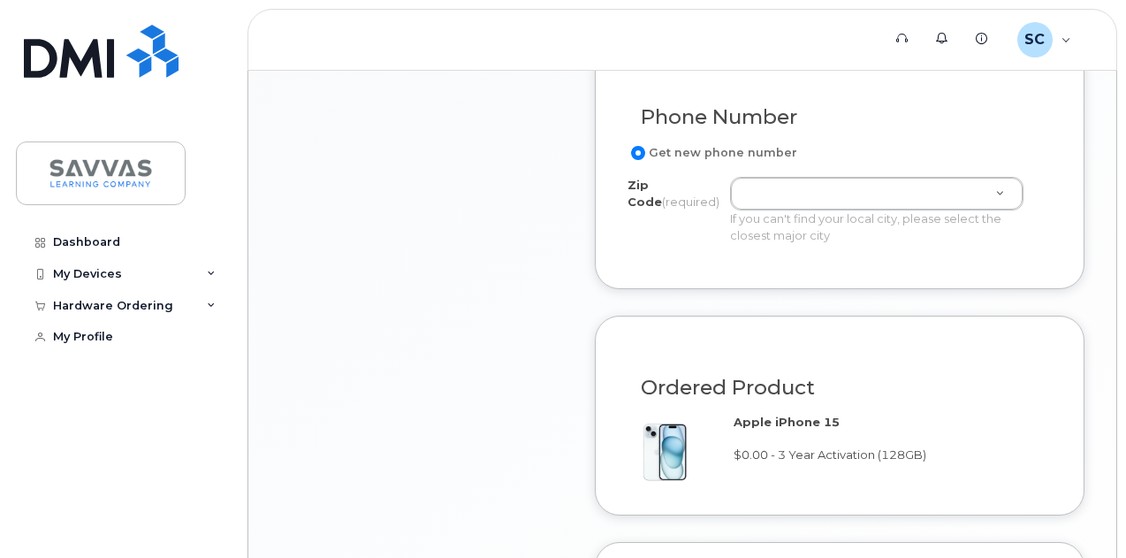
click at [639, 160] on input "Get new phone number" at bounding box center [638, 153] width 14 height 14
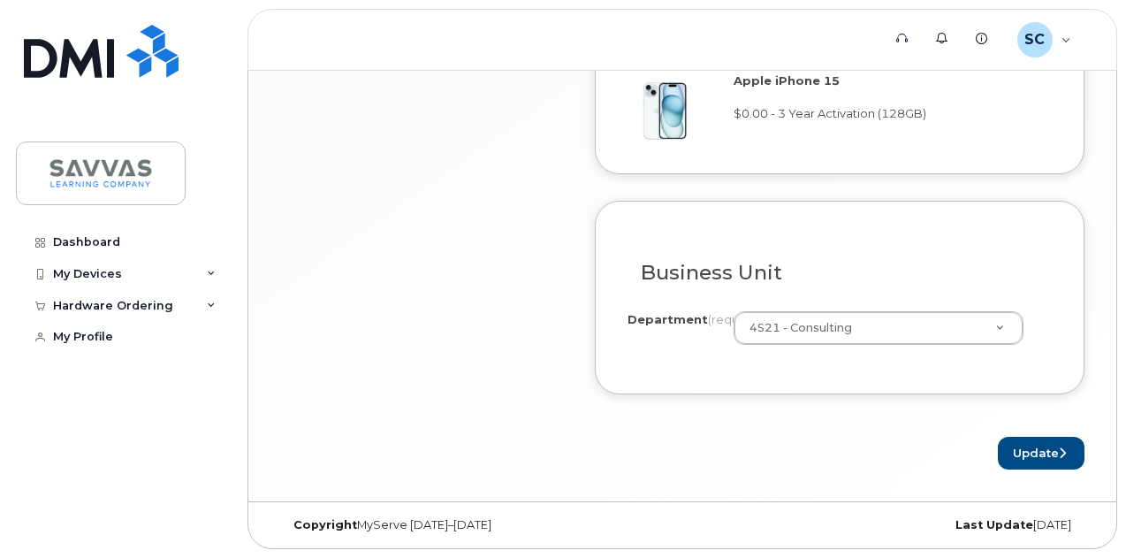
scroll to position [1328, 0]
click at [1041, 446] on button "Update" at bounding box center [1041, 453] width 87 height 33
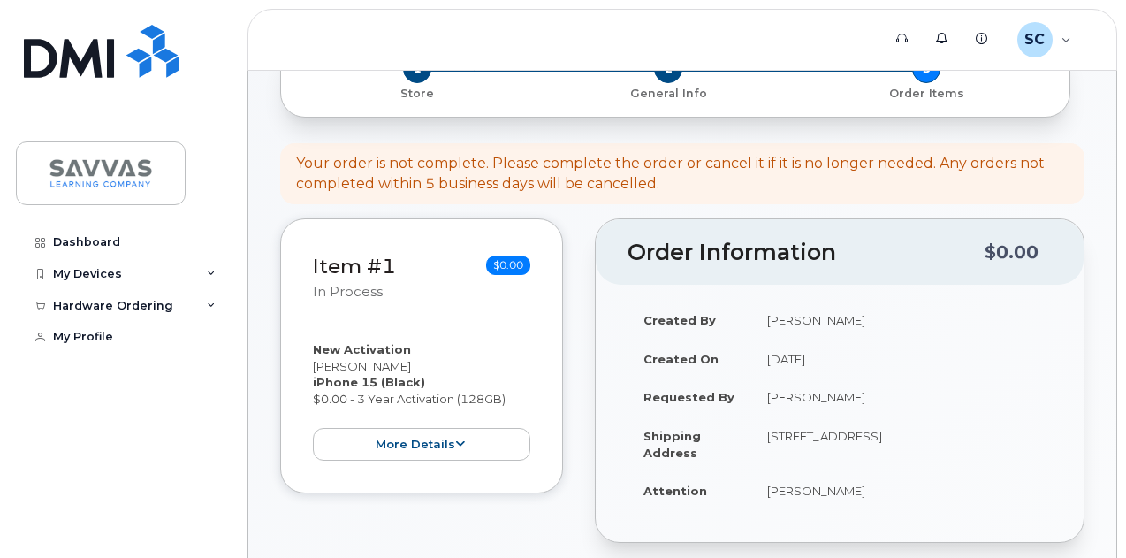
scroll to position [94, 0]
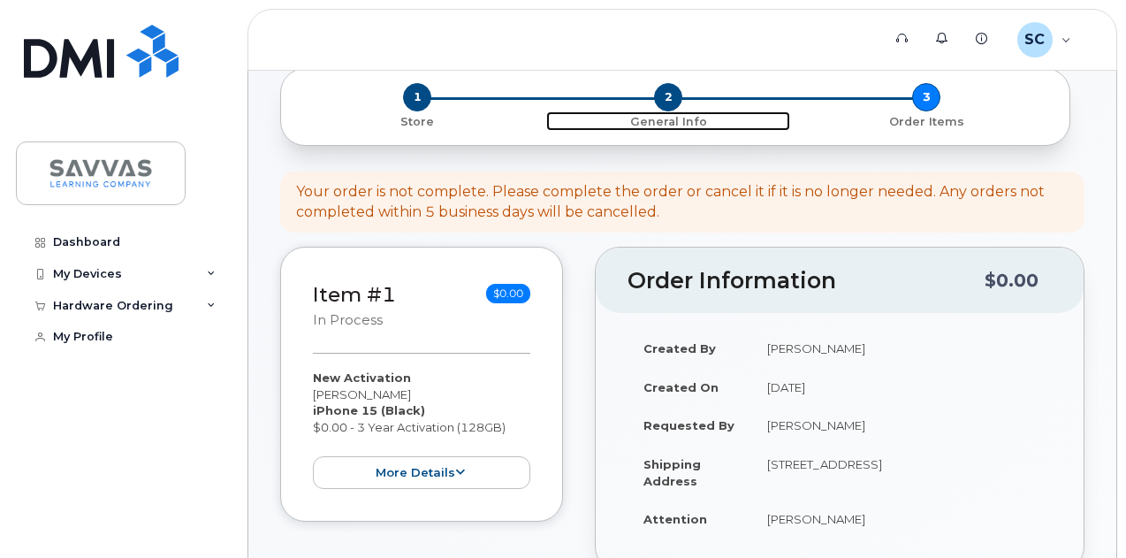
click at [666, 89] on span "2" at bounding box center [668, 97] width 28 height 28
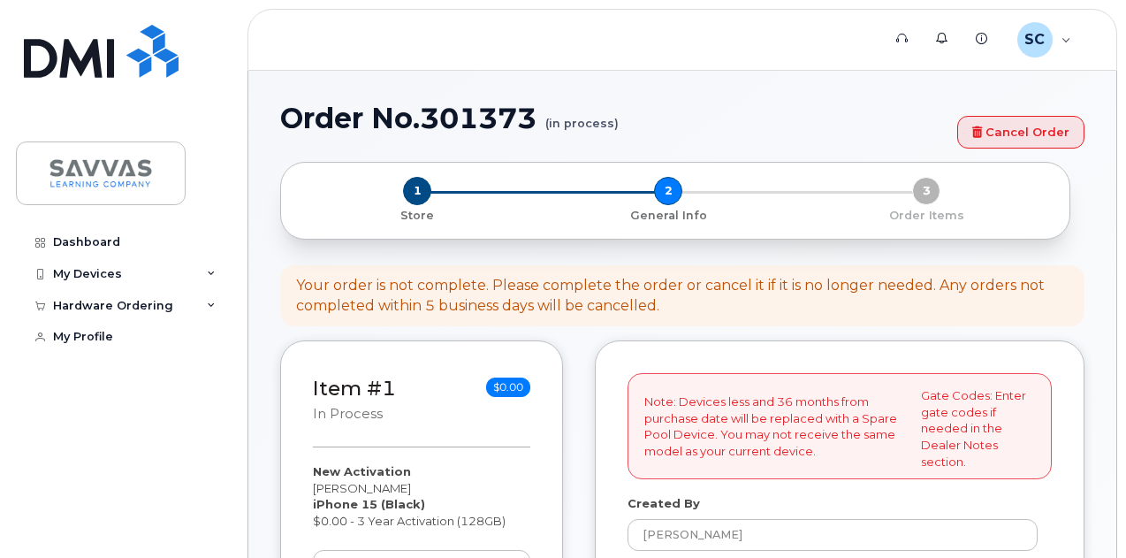
select select
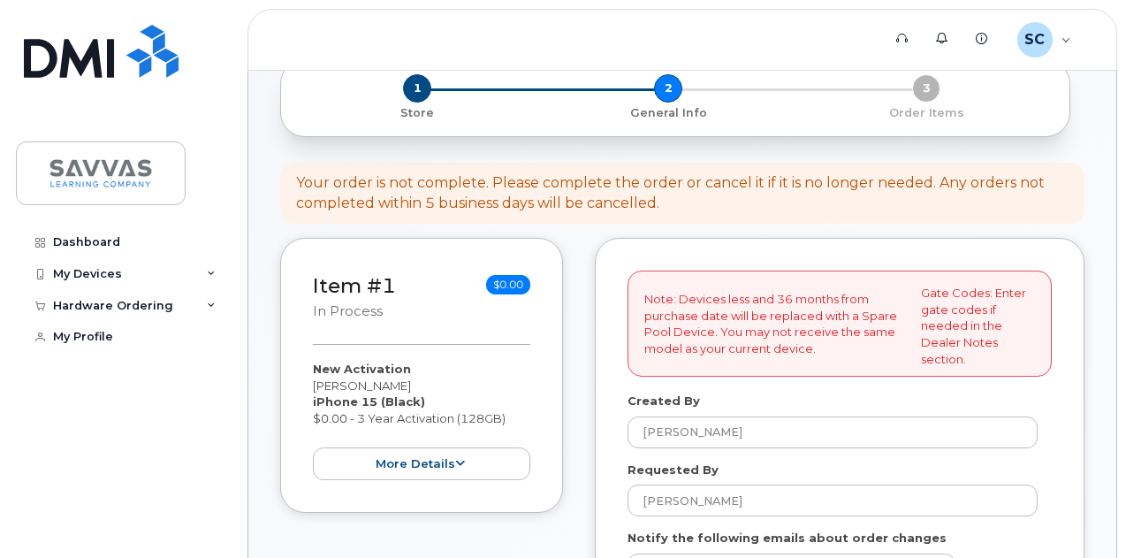
scroll to position [88, 0]
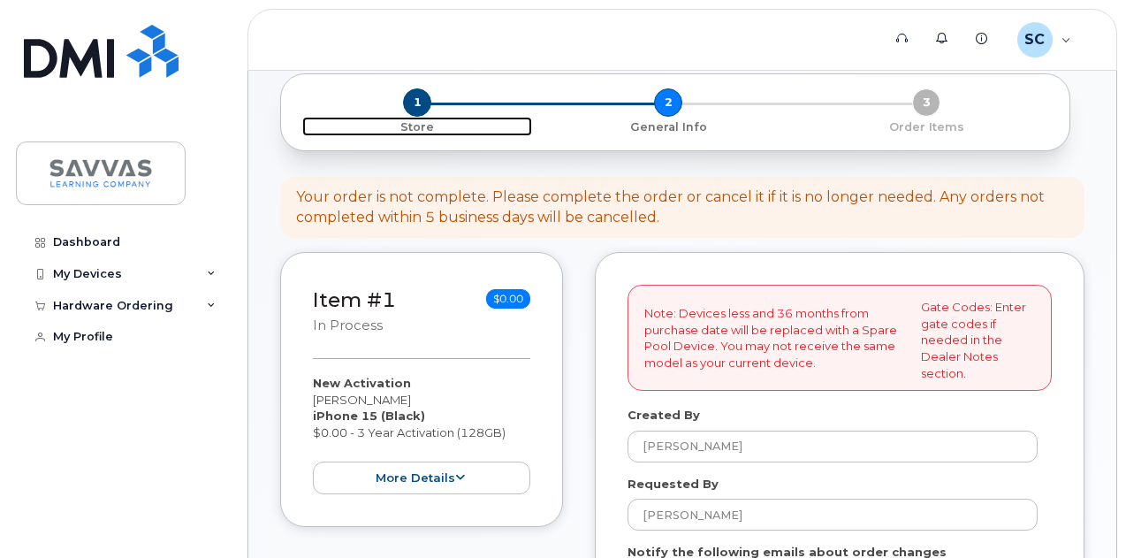
click at [423, 110] on span "1" at bounding box center [417, 102] width 28 height 28
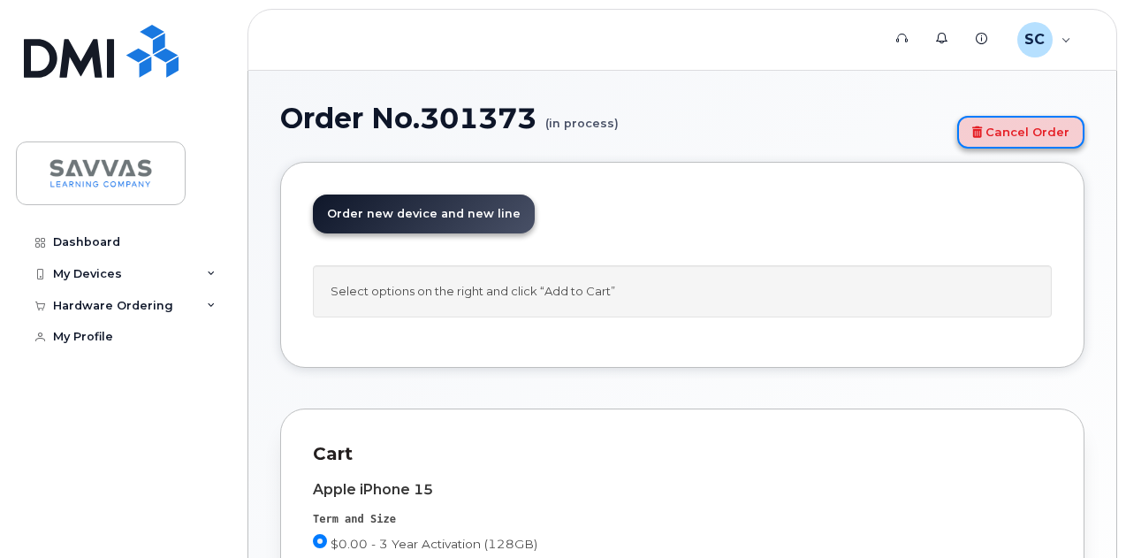
click at [1009, 135] on link "Cancel Order" at bounding box center [1020, 132] width 127 height 33
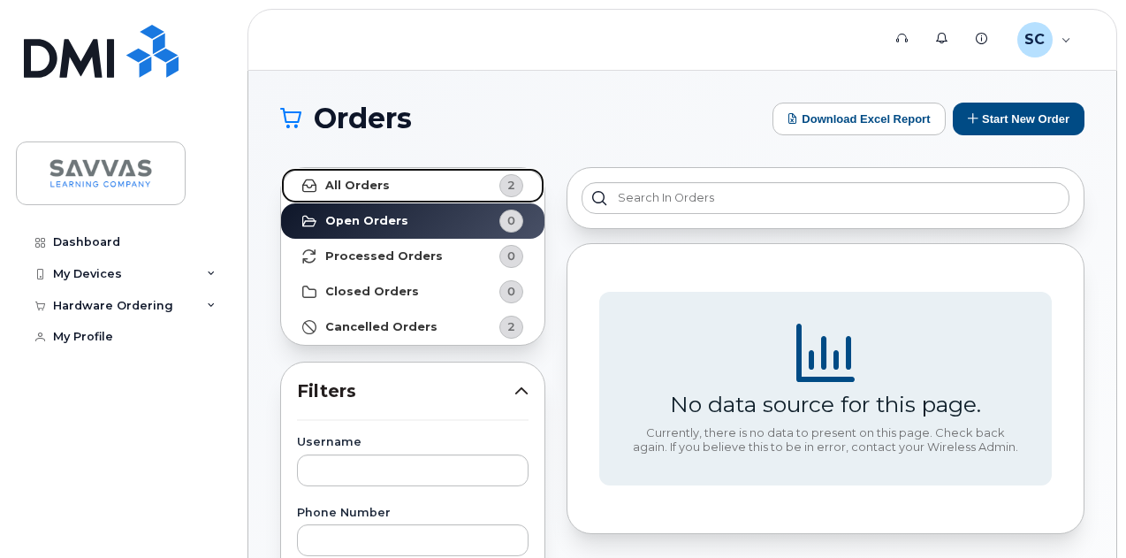
click at [385, 186] on link "All Orders 2" at bounding box center [412, 185] width 263 height 35
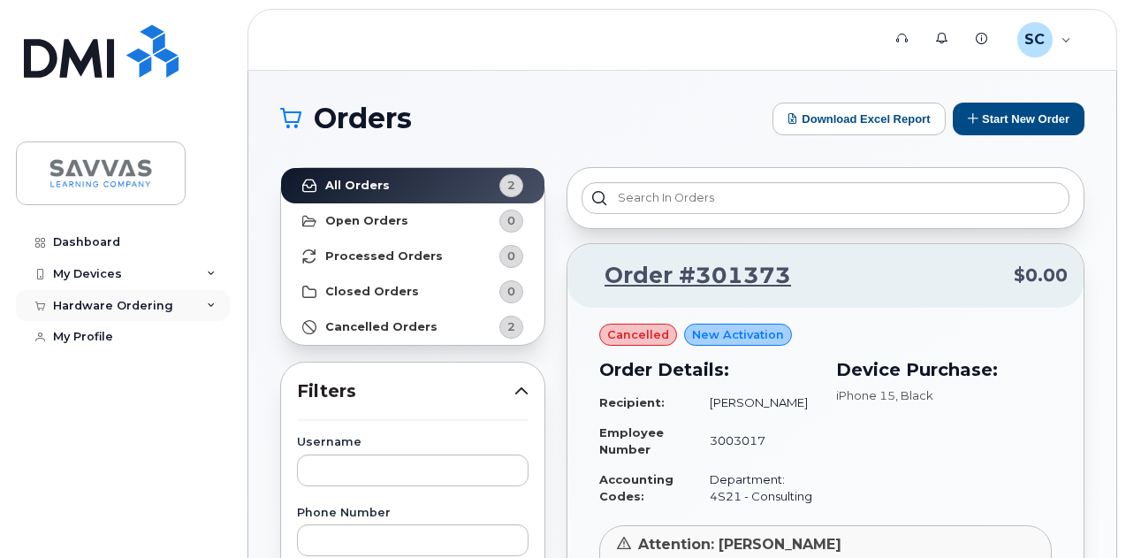
click at [94, 310] on div "Hardware Ordering" at bounding box center [113, 306] width 120 height 14
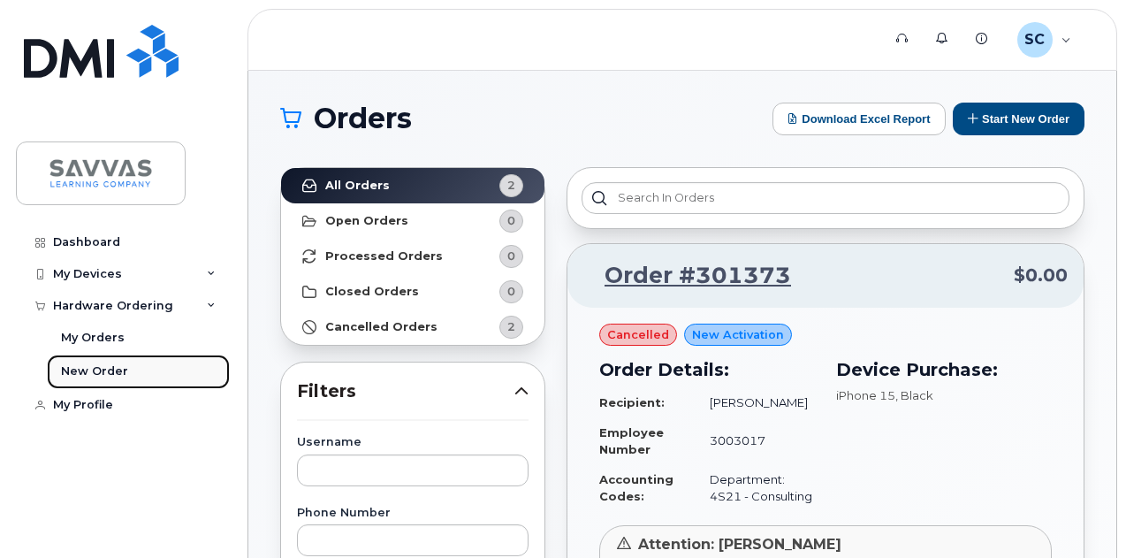
click at [88, 371] on div "New Order" at bounding box center [94, 371] width 67 height 16
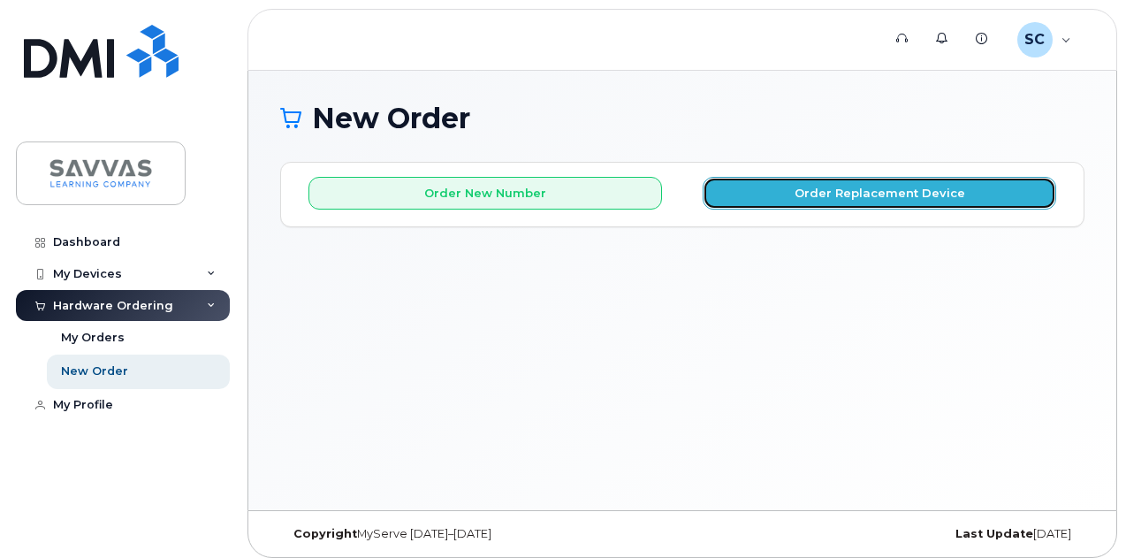
click at [801, 194] on button "Order Replacement Device" at bounding box center [880, 193] width 354 height 33
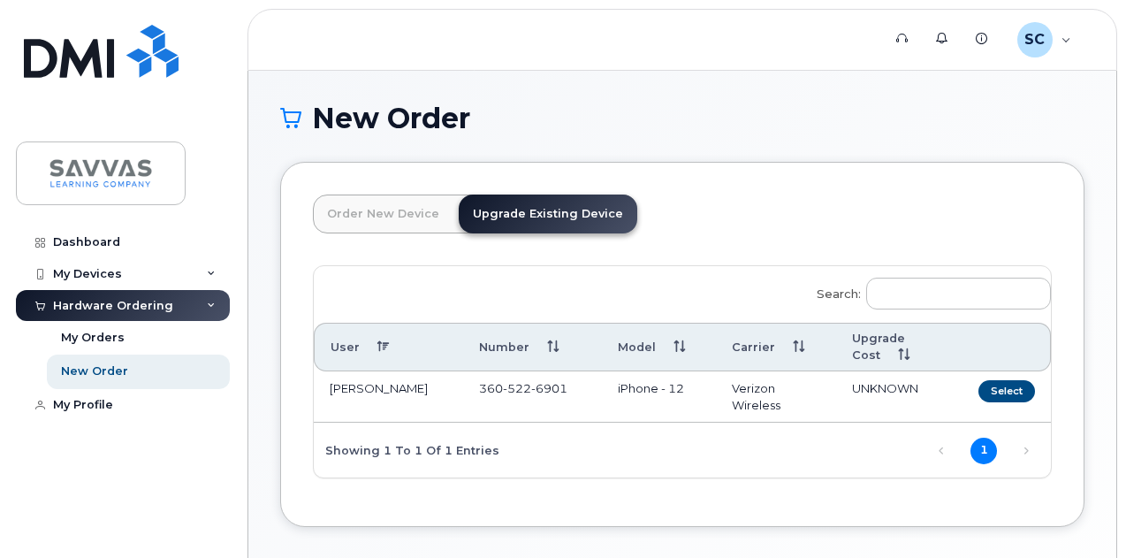
click at [535, 216] on link "Upgrade Existing Device" at bounding box center [548, 213] width 179 height 39
click at [978, 388] on button "Select" at bounding box center [1006, 391] width 57 height 22
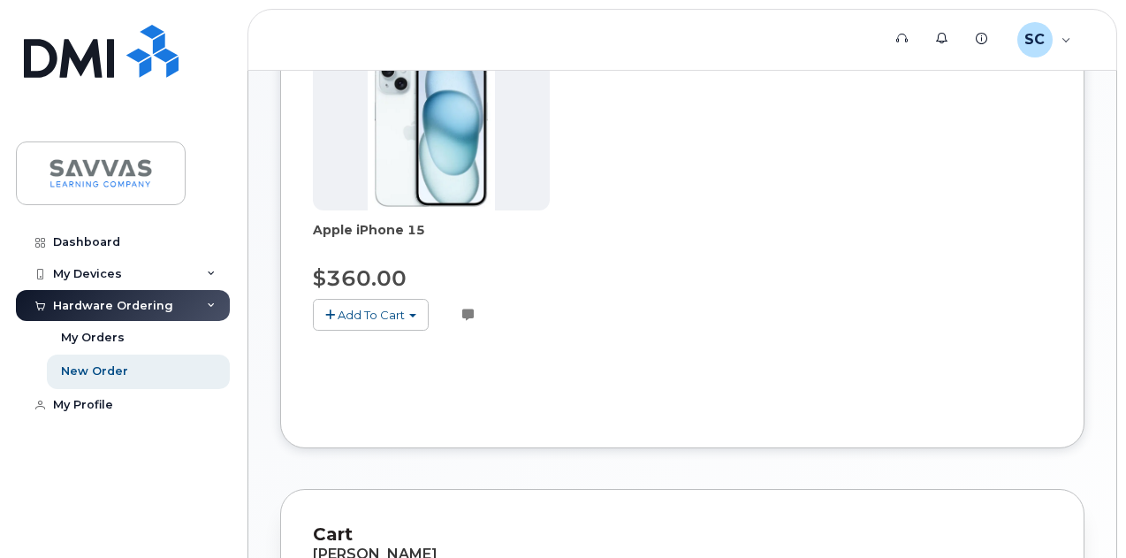
scroll to position [292, 0]
click at [357, 308] on span "Add To Cart" at bounding box center [371, 313] width 67 height 14
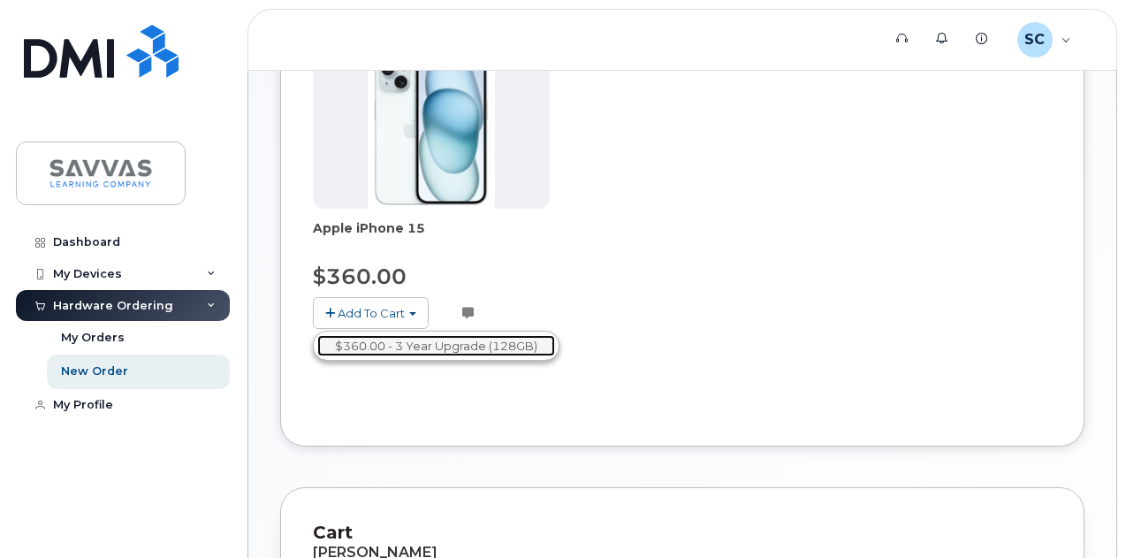
click at [400, 350] on link "$360.00 - 3 Year Upgrade (128GB)" at bounding box center [436, 346] width 238 height 22
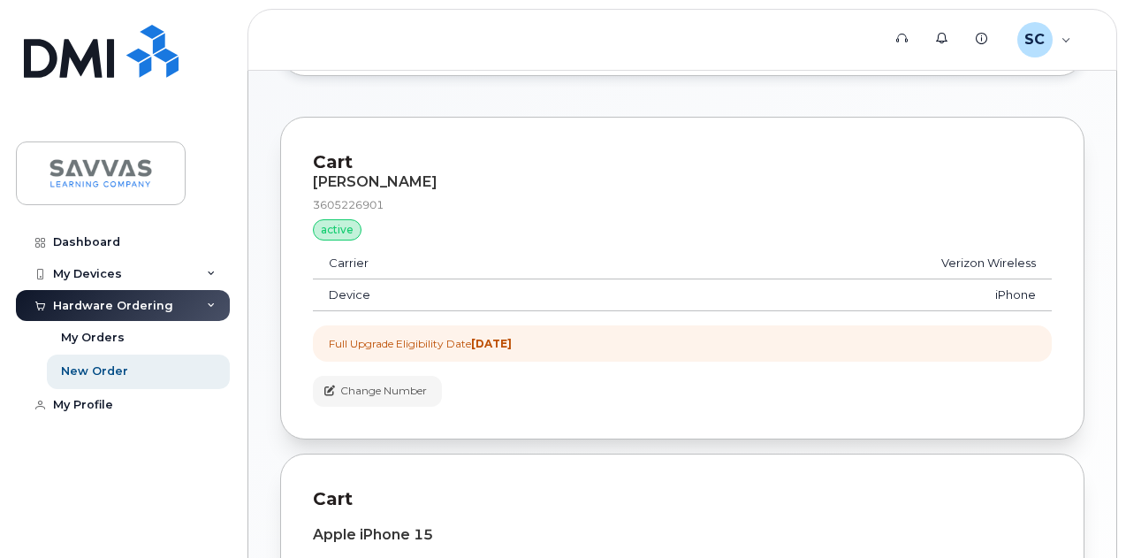
scroll to position [396, 0]
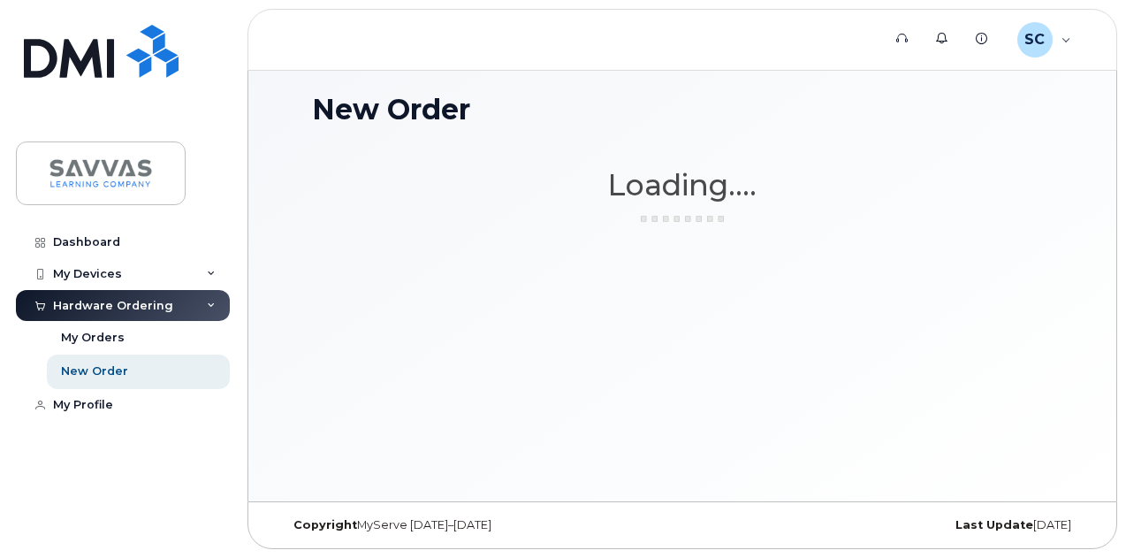
scroll to position [8, 0]
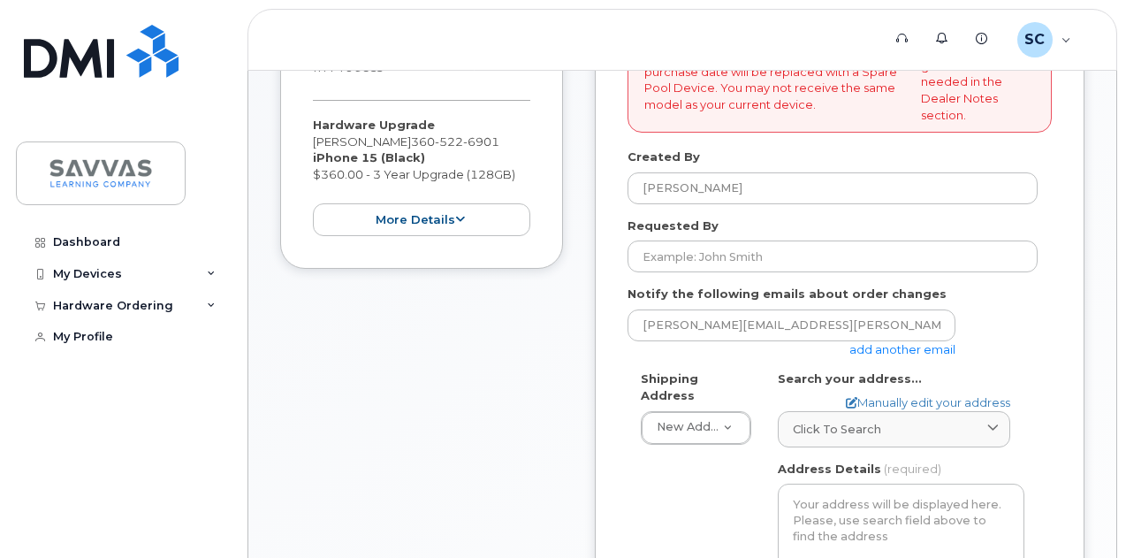
scroll to position [354, 0]
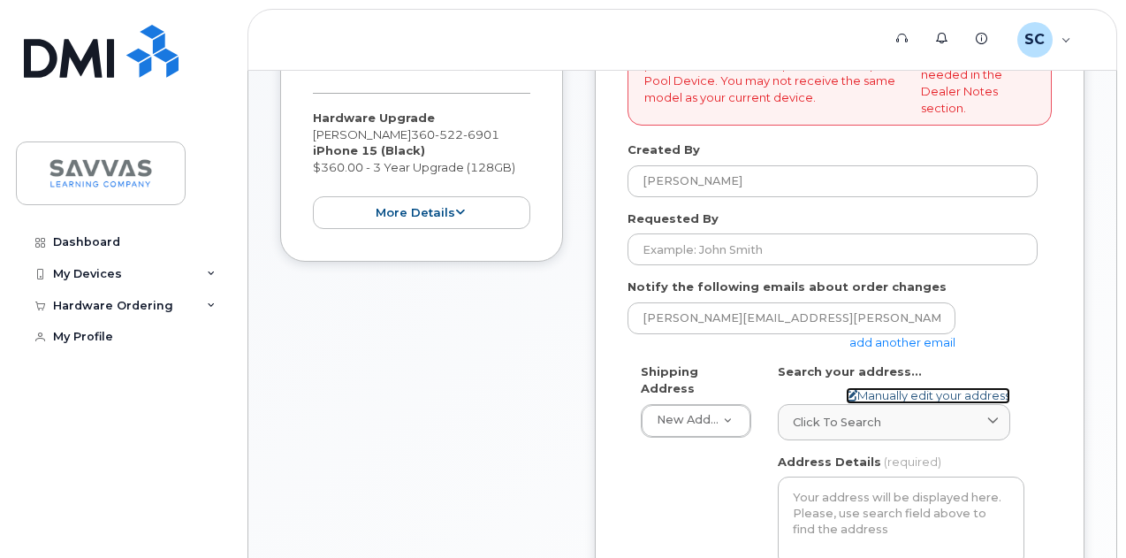
click at [880, 391] on link "Manually edit your address" at bounding box center [928, 395] width 164 height 17
select select
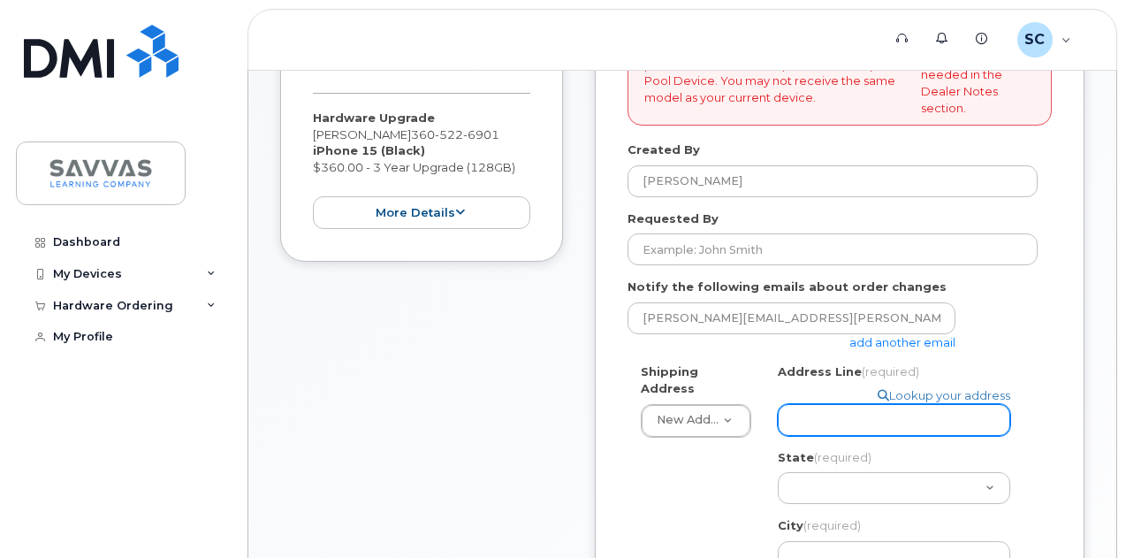
click at [815, 422] on input "Address Line (required)" at bounding box center [894, 420] width 232 height 32
type input "5912 NE 61st Cir, Vancouver, WA, USA"
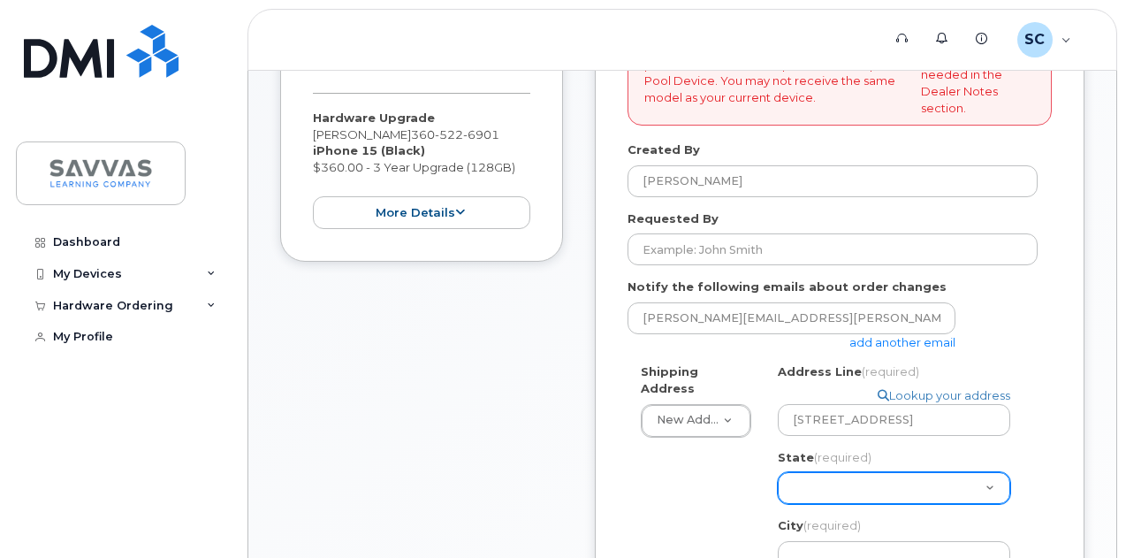
select select "WA"
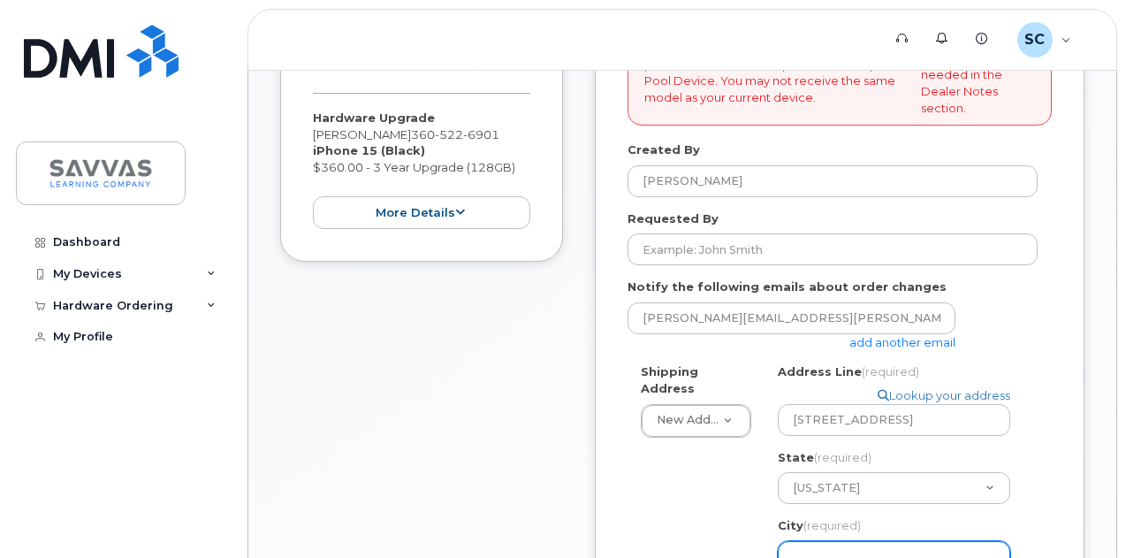
type input "Vancouver"
type input "98661"
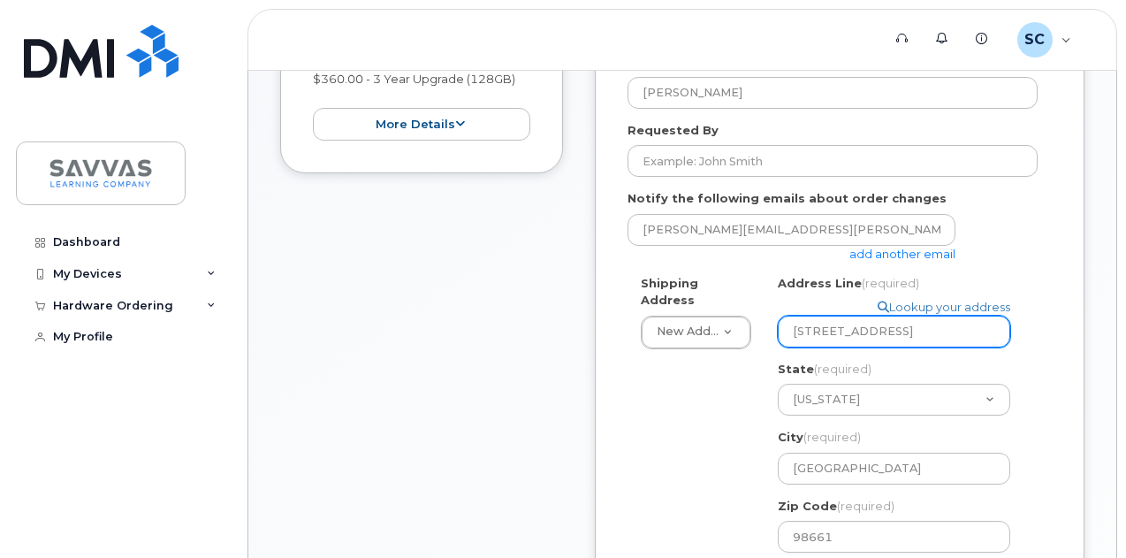
scroll to position [0, 18]
drag, startPoint x: 891, startPoint y: 327, endPoint x: 1077, endPoint y: 326, distance: 185.6
click at [1077, 326] on div "Note: Devices less and 36 months from purchase date will be replaced with a Spa…" at bounding box center [840, 468] width 490 height 1141
select select
type input "5912 NE 61st Circ"
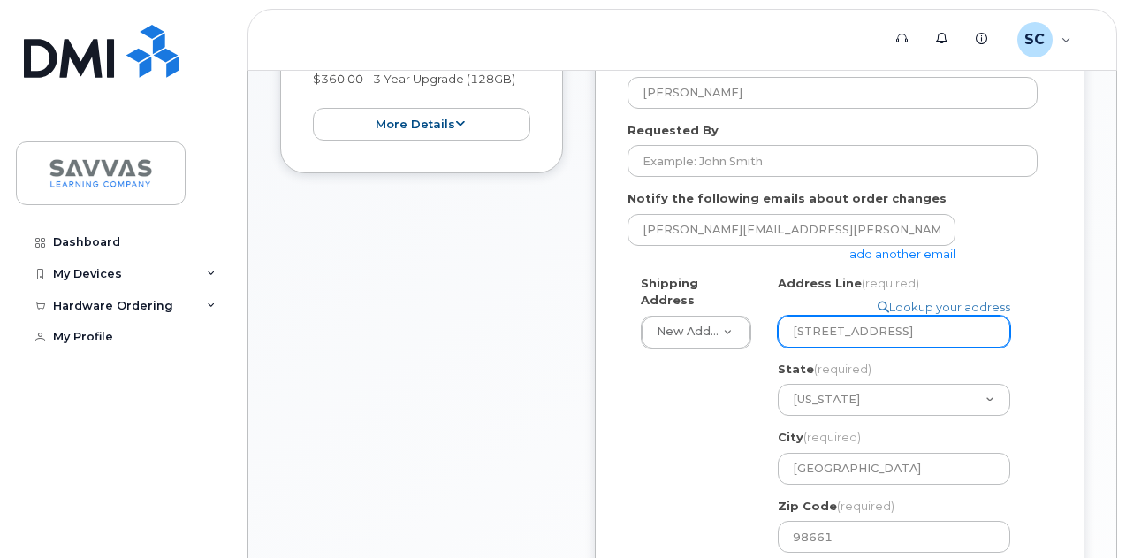
scroll to position [0, 0]
select select
type input "5912 NE 61st Circl"
select select
type input "5912 NE 61st Circle"
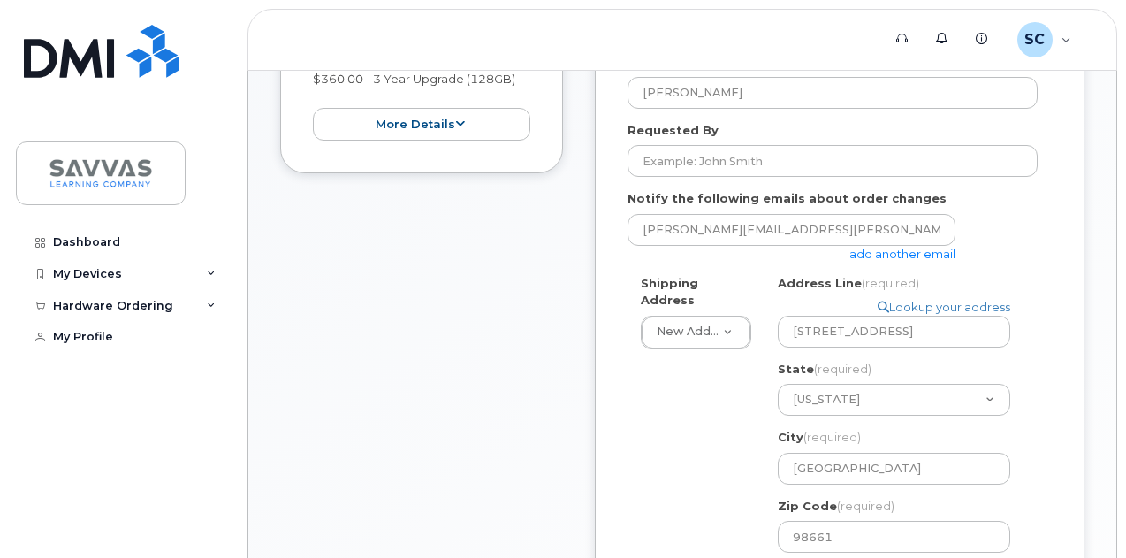
click at [678, 419] on div "Shipping Address New Address New Address 5912 NE 61st Cir, Vancouver, WA, USA 1…" at bounding box center [833, 523] width 410 height 497
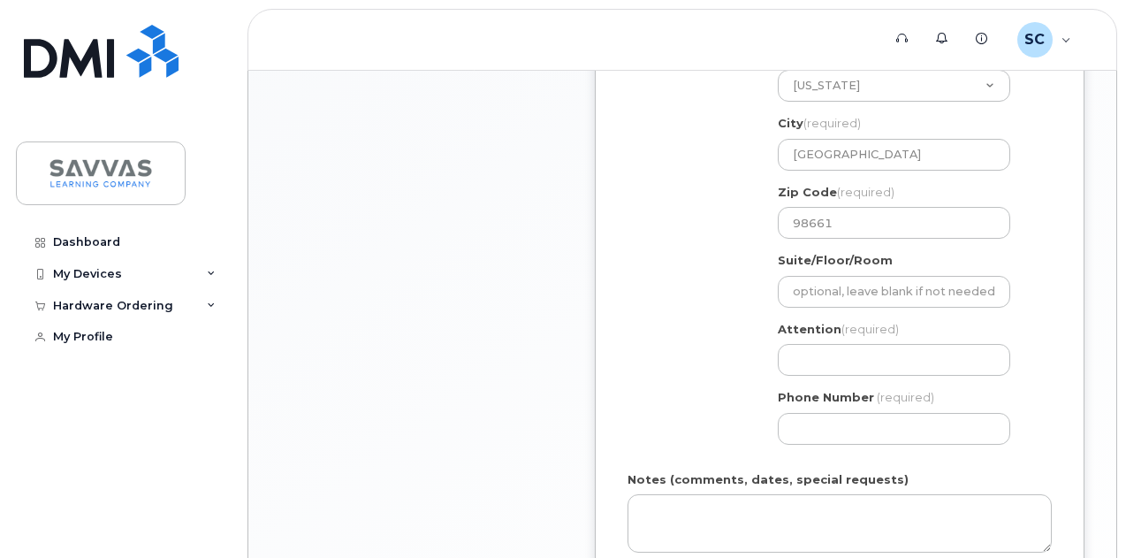
scroll to position [796, 0]
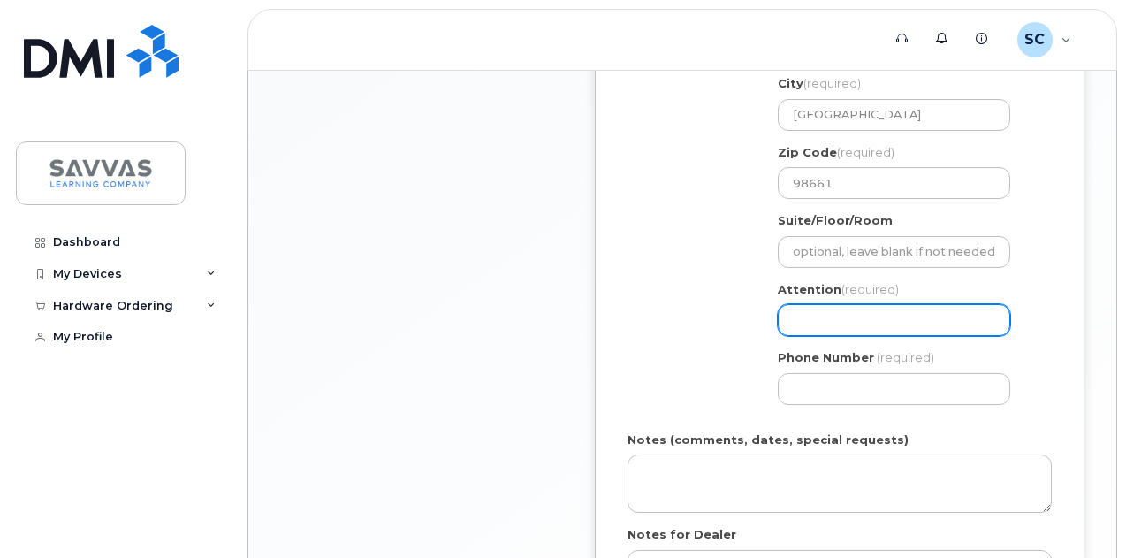
click at [843, 324] on input "Attention (required)" at bounding box center [894, 320] width 232 height 32
type input "[PERSON_NAME]"
select select
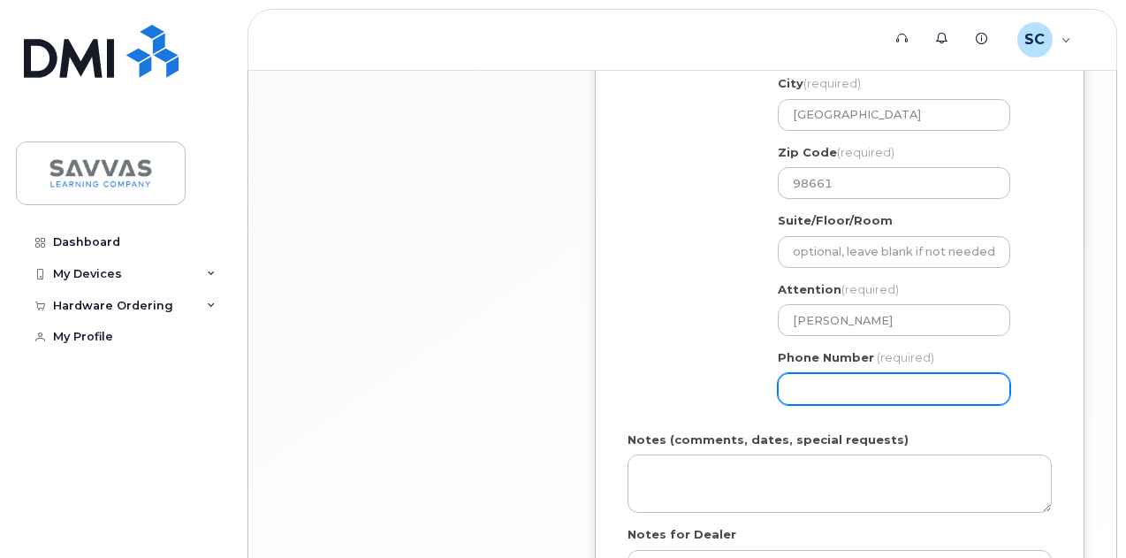
click at [858, 396] on input "Phone Number" at bounding box center [894, 389] width 232 height 32
type input "360522690"
select select
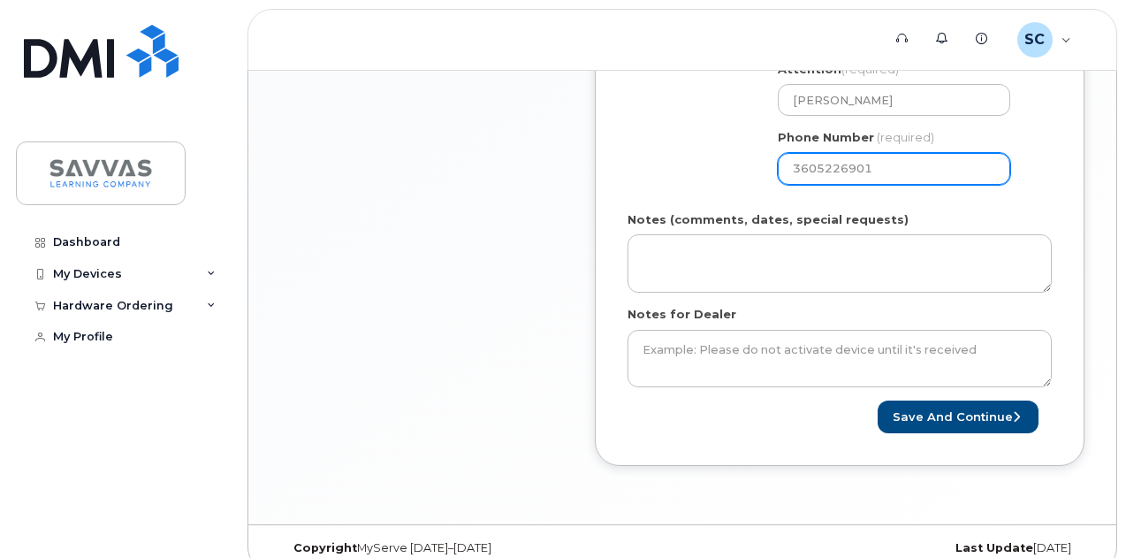
scroll to position [1034, 0]
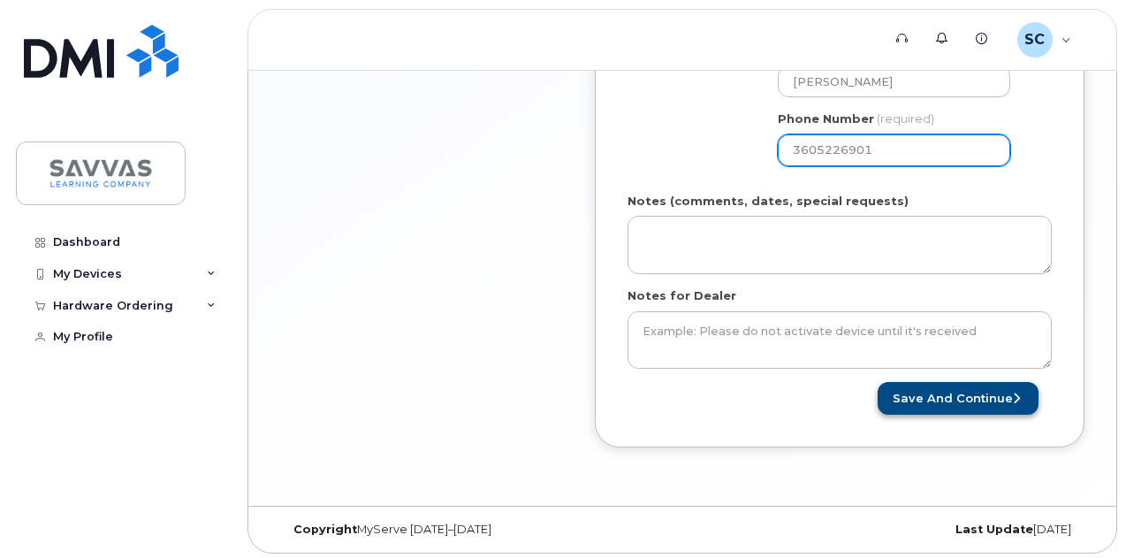
type input "3605226901"
click at [933, 386] on button "Save and Continue" at bounding box center [958, 398] width 161 height 33
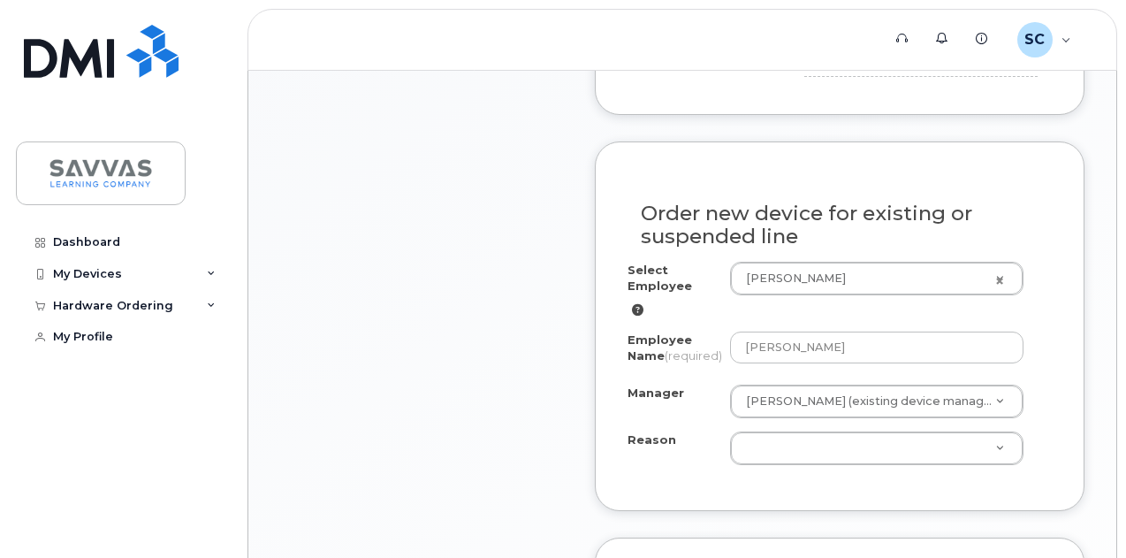
scroll to position [972, 0]
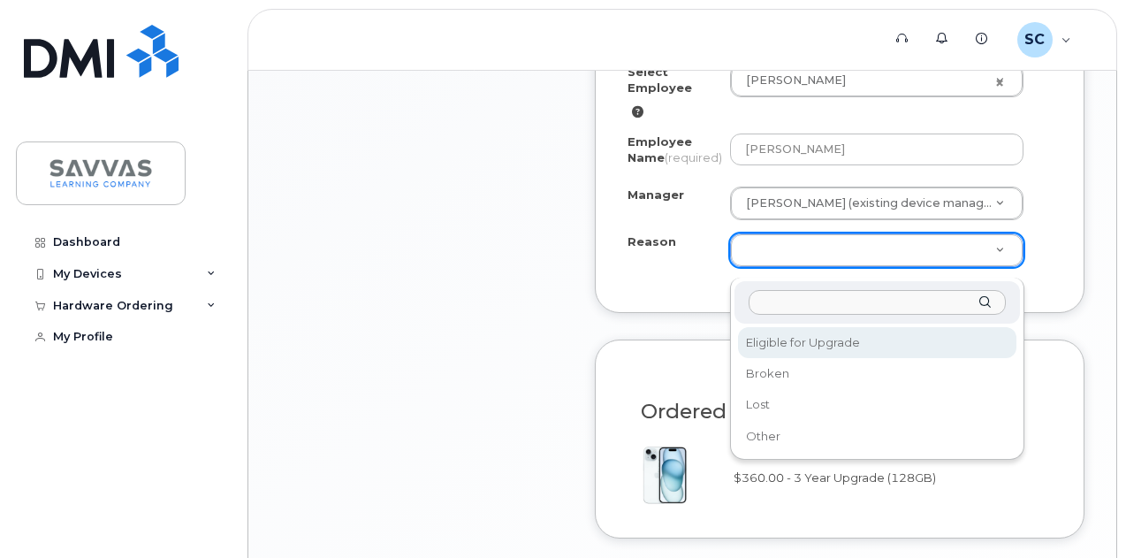
select select "eligible_for_upgrade"
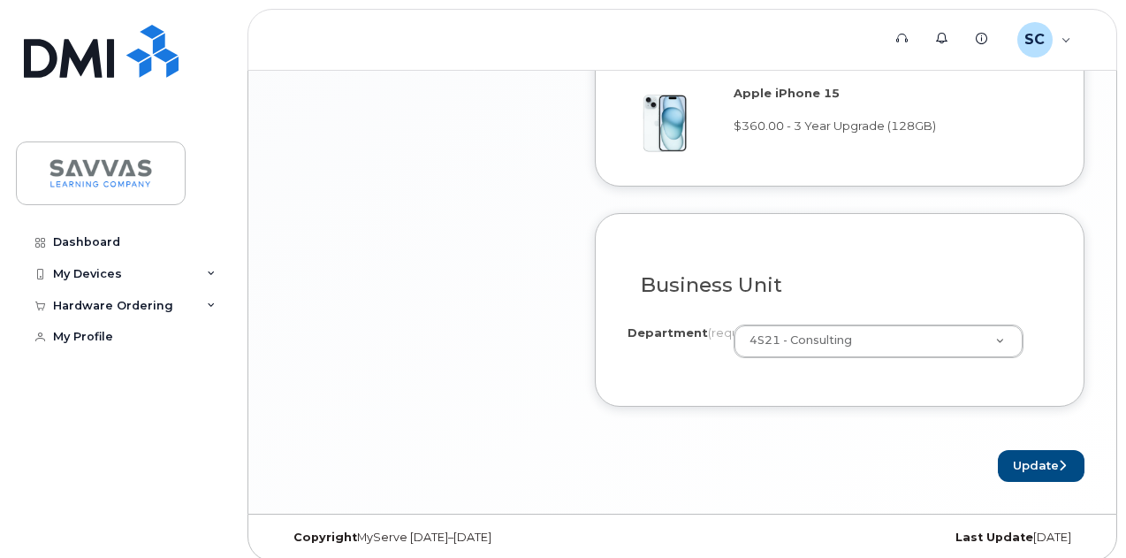
scroll to position [1351, 0]
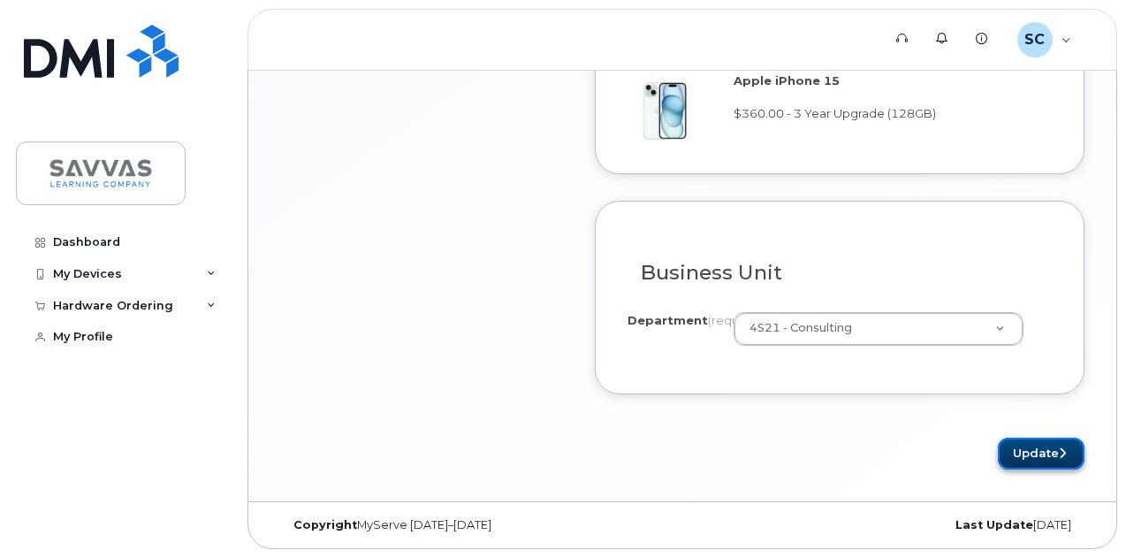
click at [1034, 457] on button "Update" at bounding box center [1041, 454] width 87 height 33
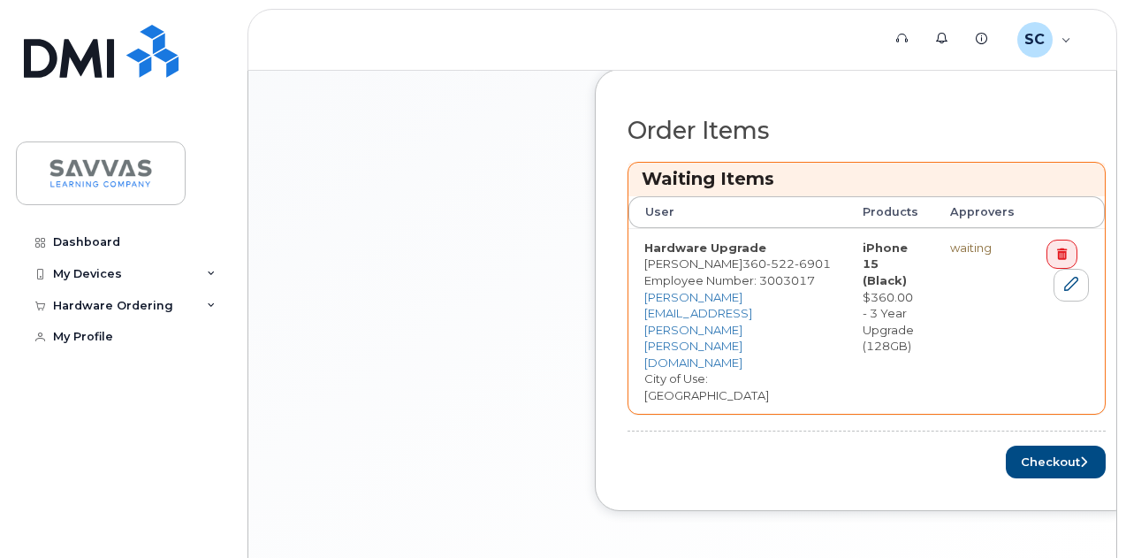
scroll to position [671, 0]
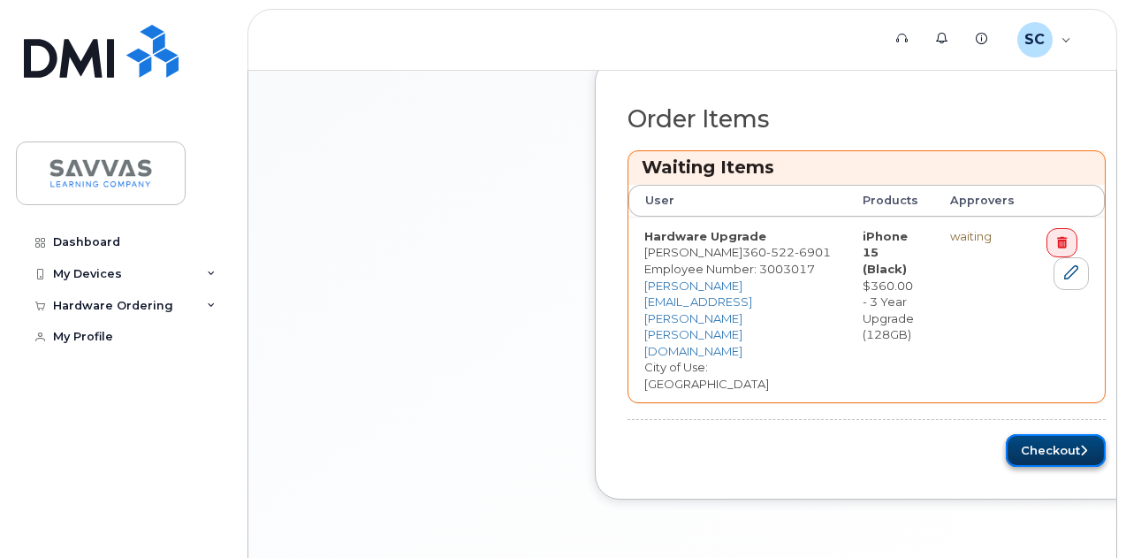
click at [1006, 434] on button "Checkout" at bounding box center [1056, 450] width 100 height 33
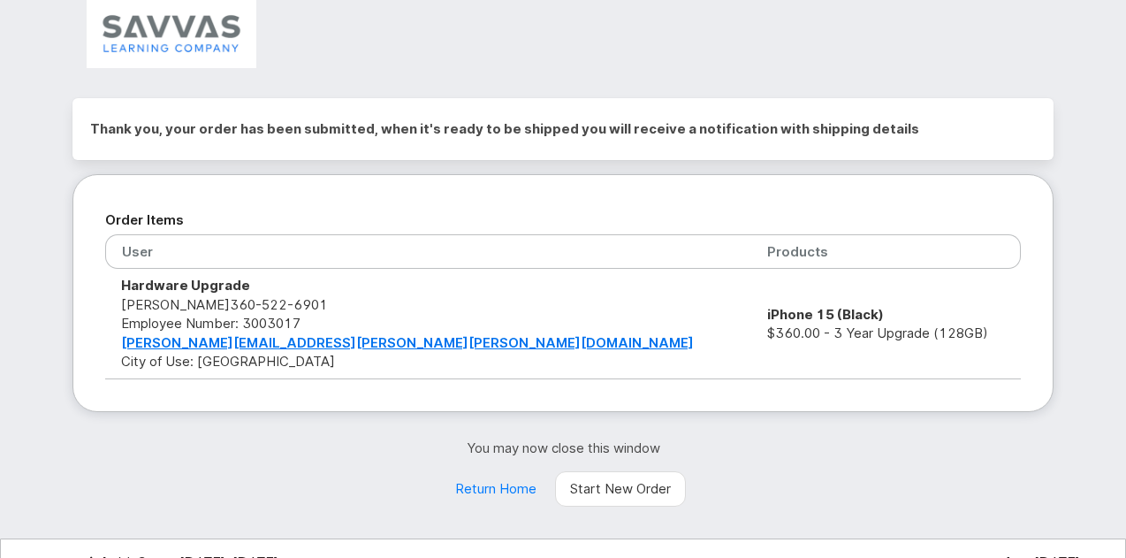
scroll to position [72, 0]
